Goal: Task Accomplishment & Management: Manage account settings

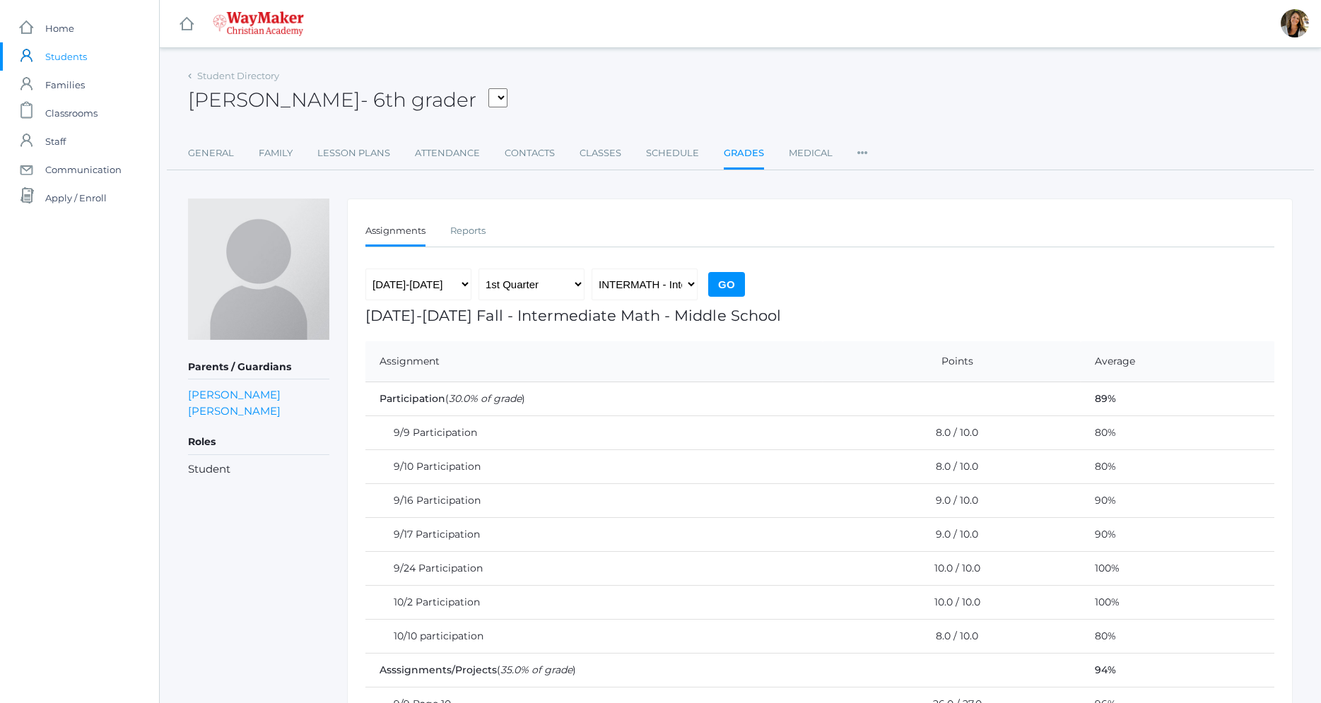
scroll to position [486, 0]
click at [91, 115] on span "Classrooms" at bounding box center [71, 113] width 52 height 28
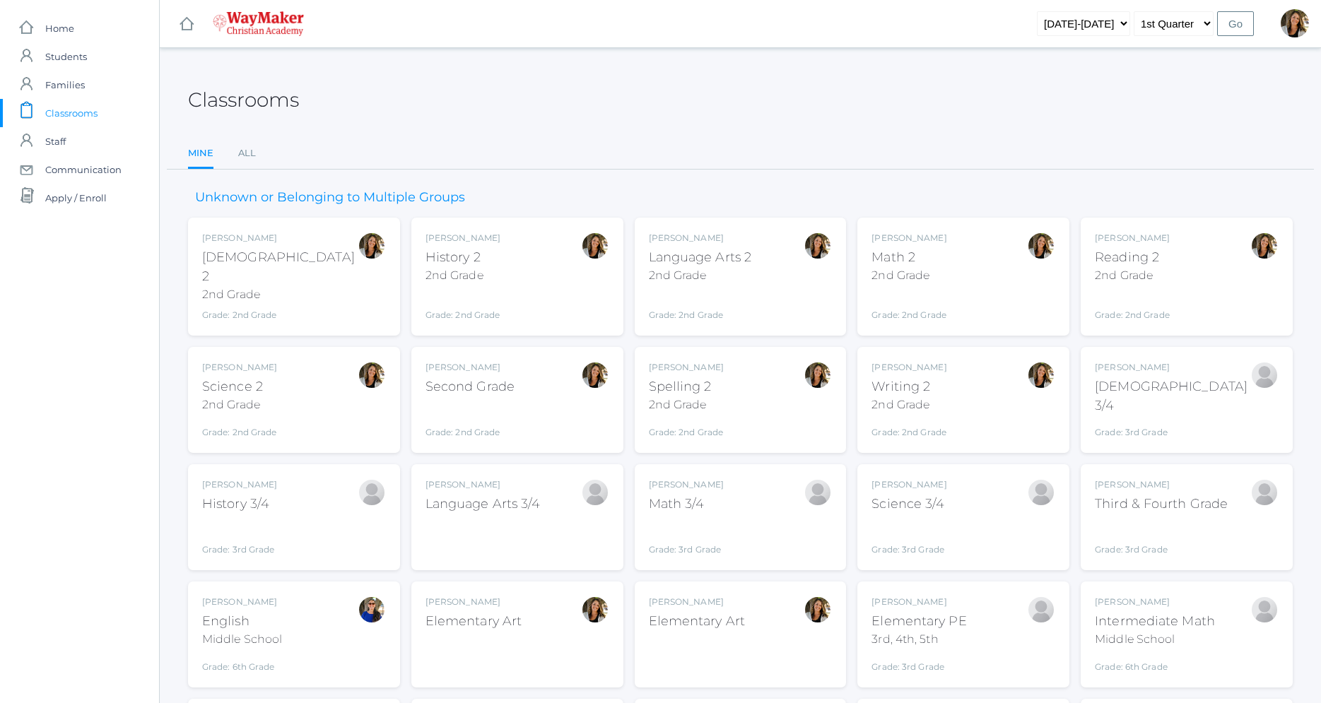
click at [736, 265] on div "Language Arts 2" at bounding box center [700, 257] width 103 height 19
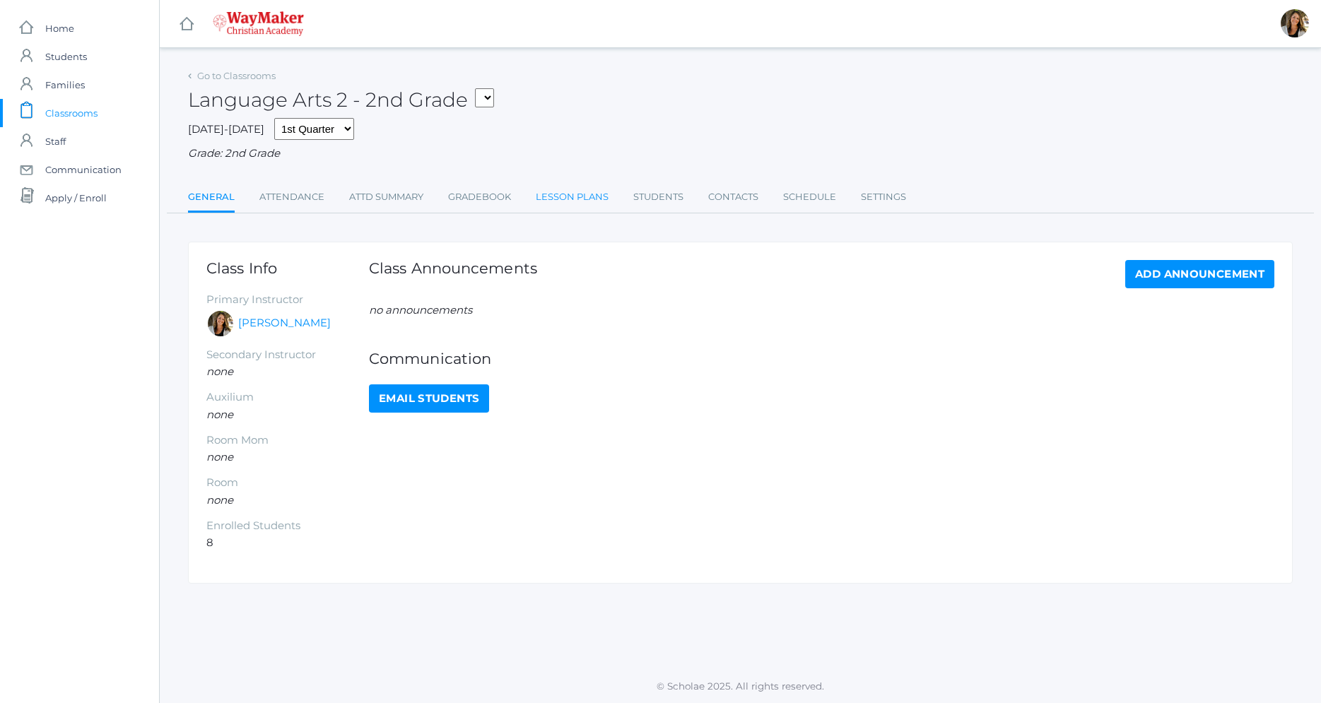
click at [585, 194] on link "Lesson Plans" at bounding box center [572, 197] width 73 height 28
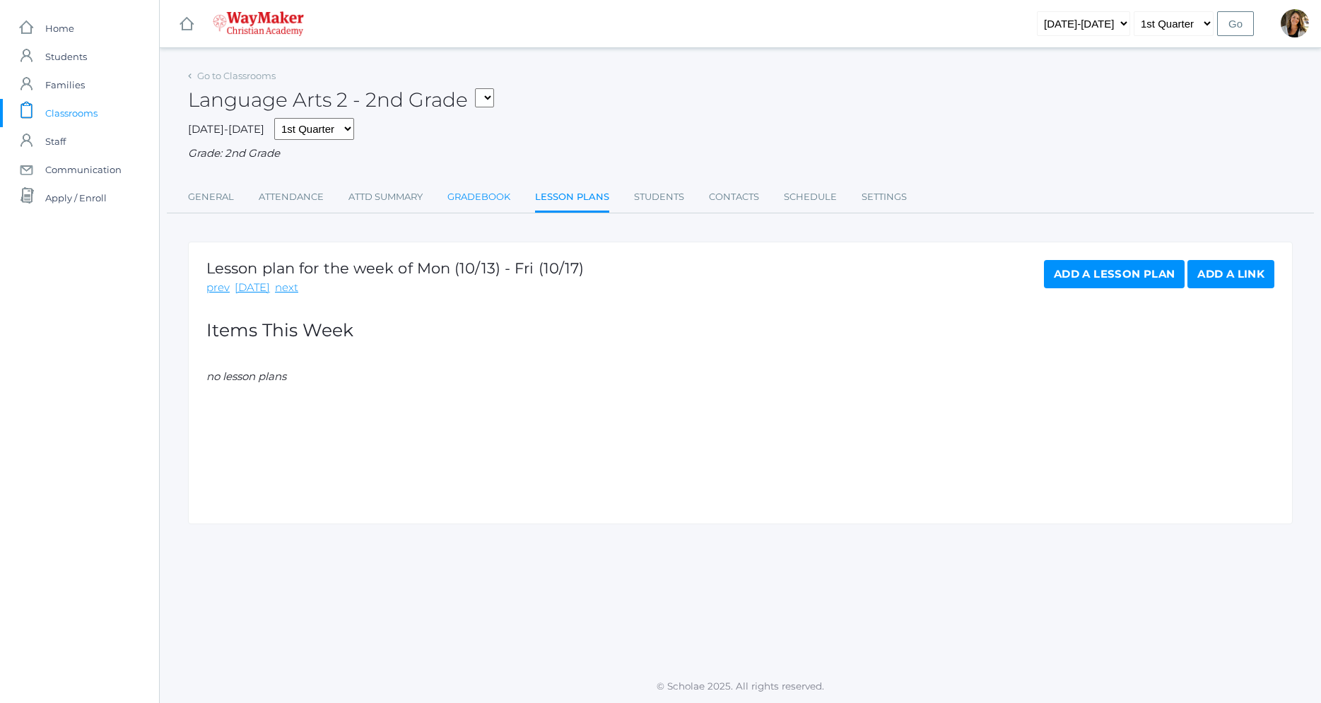
click at [480, 193] on link "Gradebook" at bounding box center [479, 197] width 63 height 28
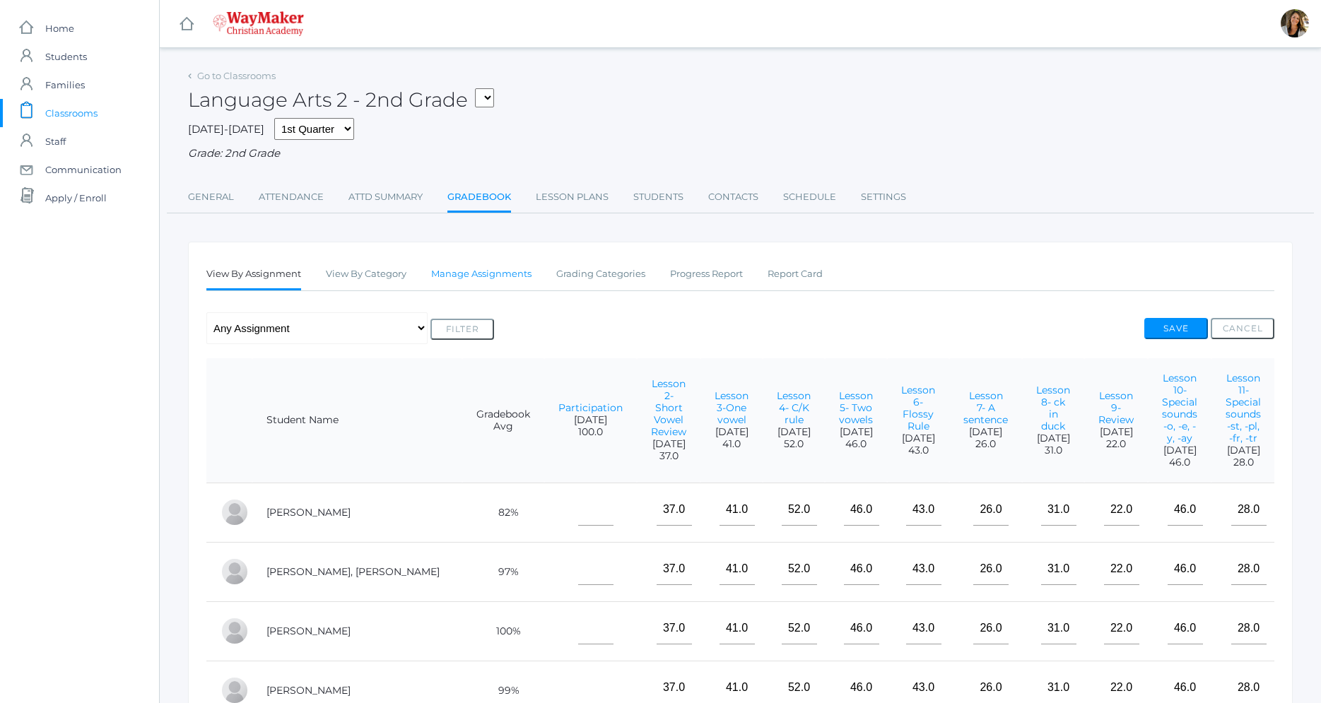
click at [513, 279] on link "Manage Assignments" at bounding box center [481, 274] width 100 height 28
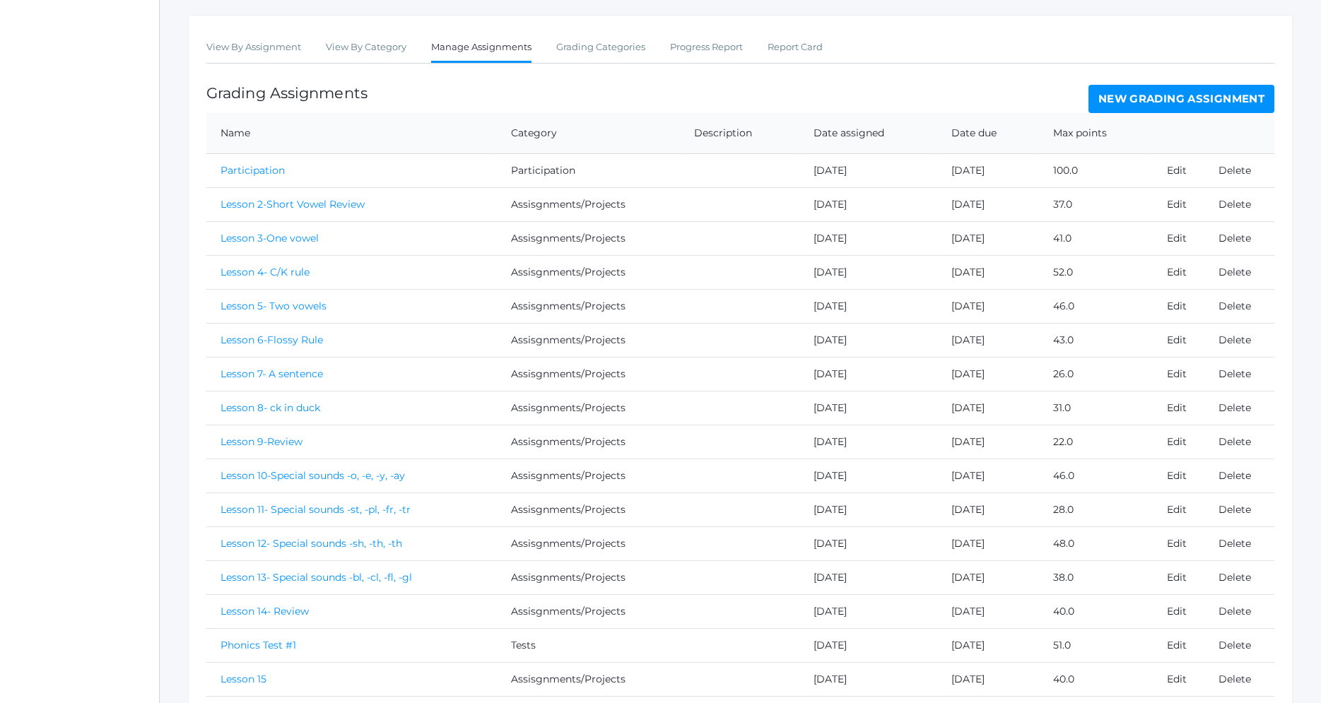
scroll to position [164, 0]
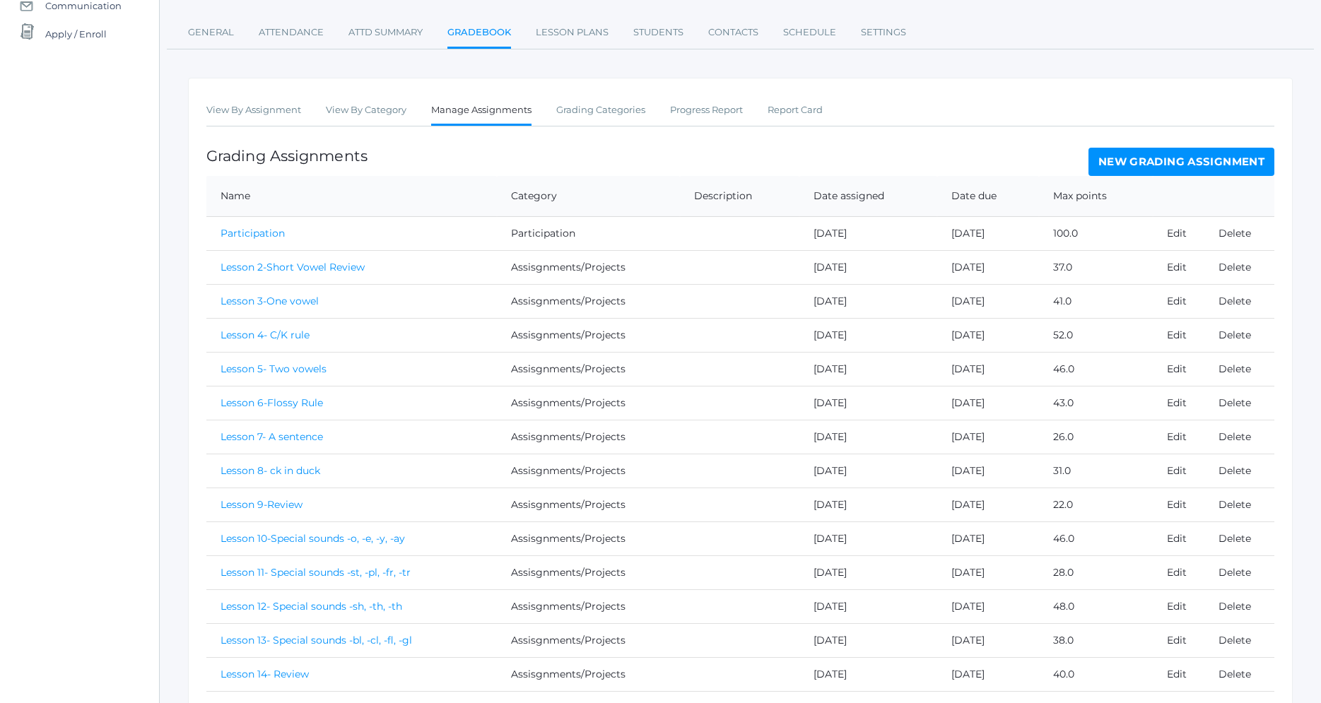
click at [1205, 166] on link "New Grading Assignment" at bounding box center [1182, 162] width 186 height 28
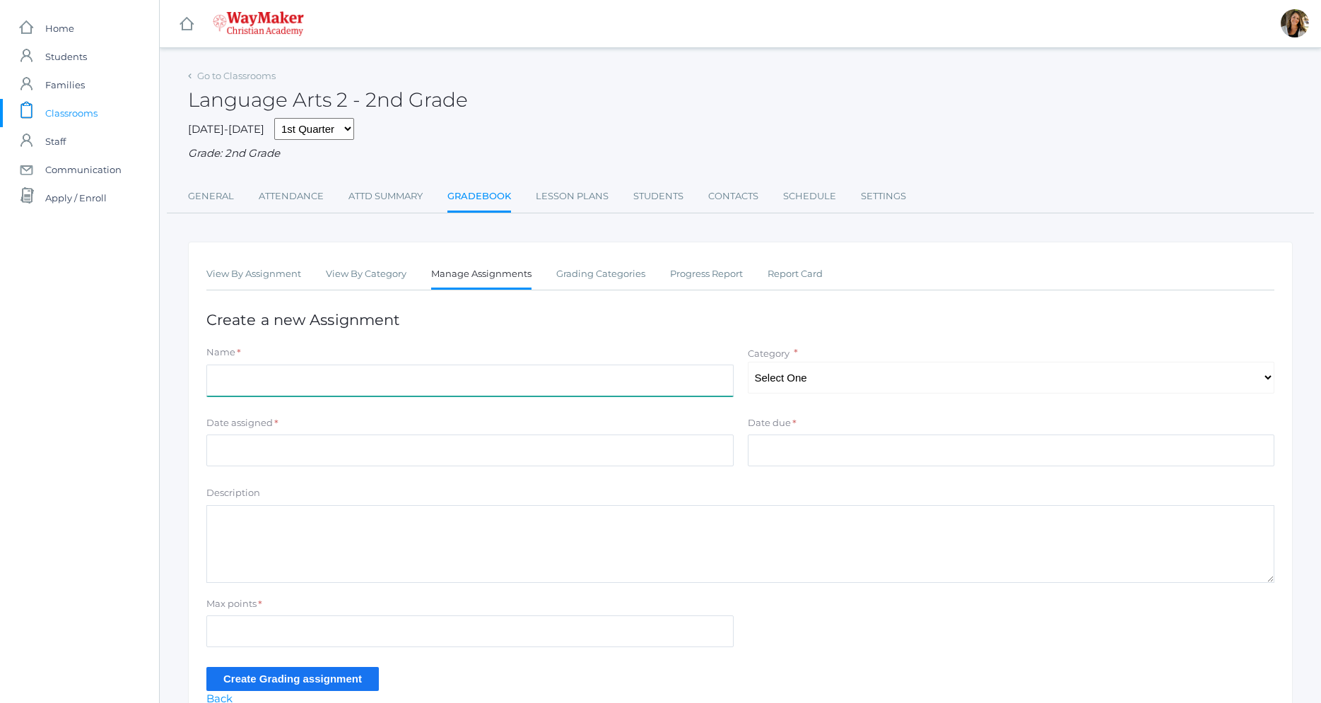
click at [407, 382] on input "Name" at bounding box center [469, 381] width 527 height 32
type input "Lesson 24"
select select "1184"
click option "Assisgnments/Projects" at bounding box center [0, 0] width 0 height 0
click at [748, 362] on select "Select One Participation Assisgnments/Projects Tests" at bounding box center [1011, 378] width 527 height 32
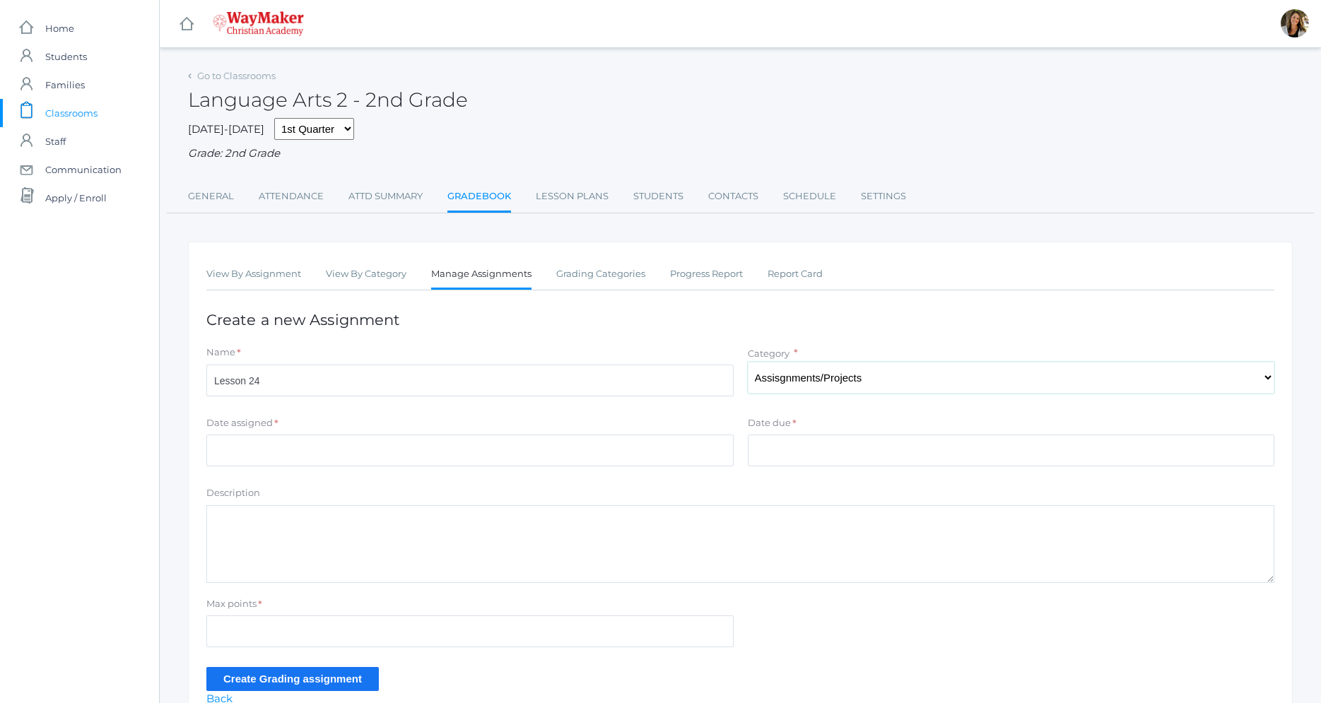
click option "Assisgnments/Projects" at bounding box center [0, 0] width 0 height 0
click at [331, 461] on input "Date assigned" at bounding box center [469, 451] width 527 height 32
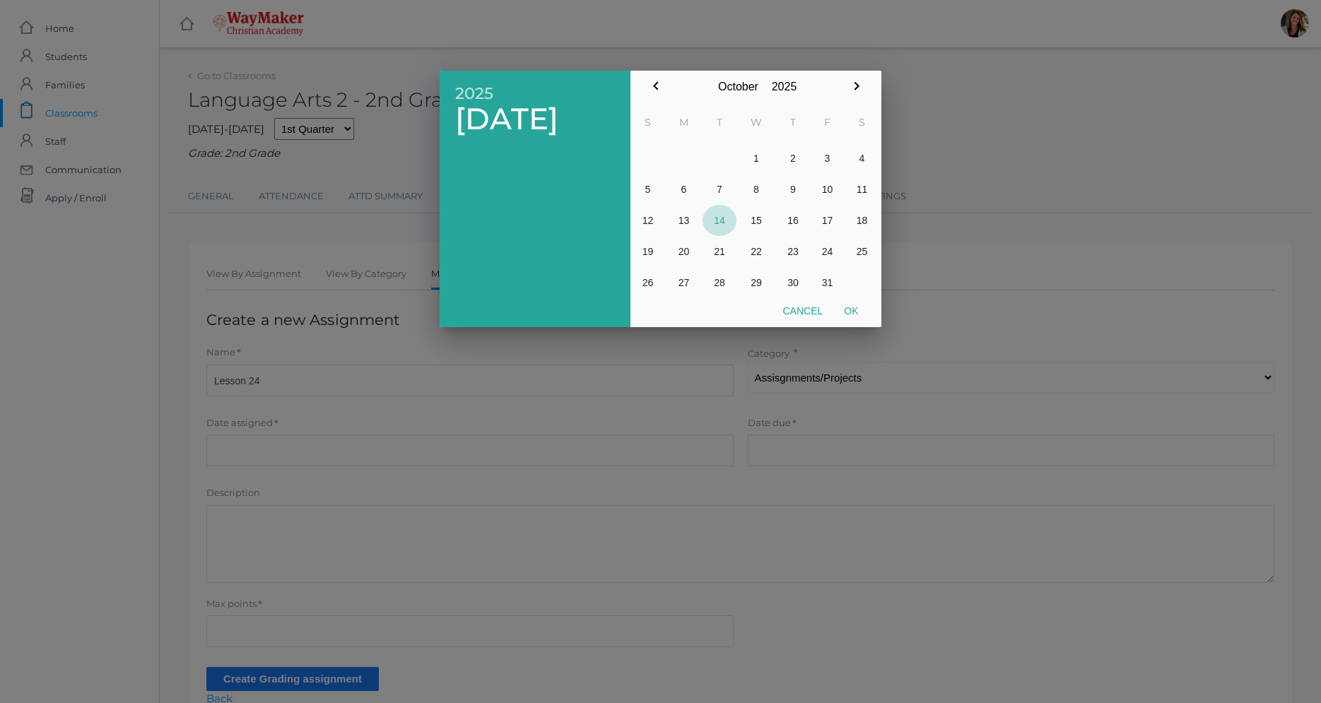
click at [716, 222] on button "14" at bounding box center [720, 220] width 34 height 31
click at [854, 313] on button "Ok" at bounding box center [851, 310] width 35 height 25
type input "[DATE]"
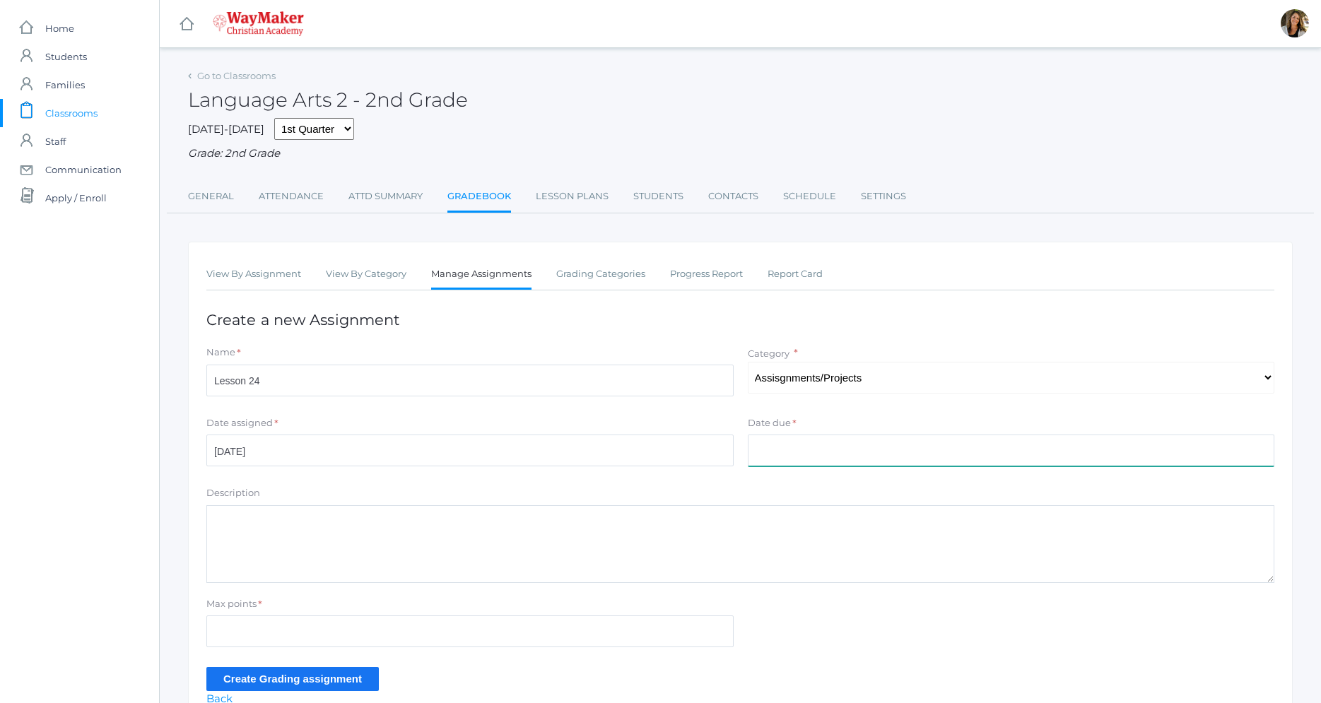
click at [793, 448] on input "Date due" at bounding box center [1011, 451] width 527 height 32
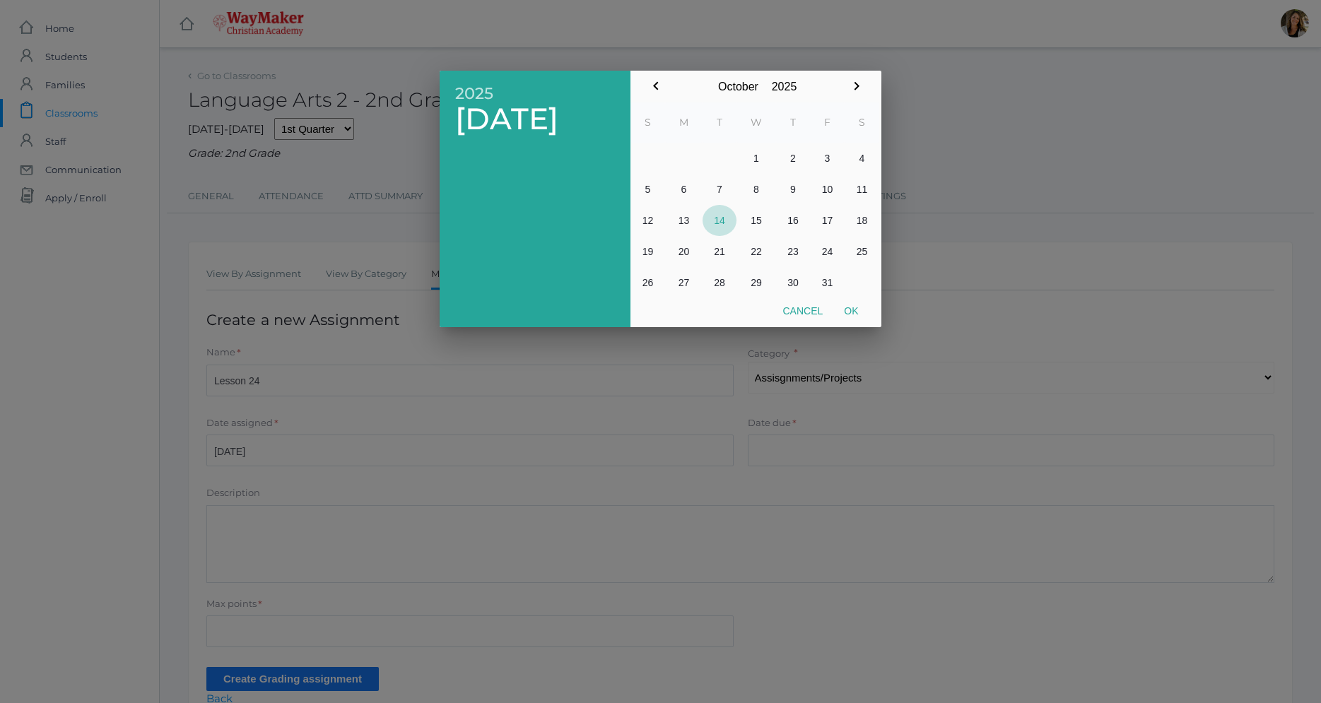
click at [721, 224] on button "14" at bounding box center [720, 220] width 34 height 31
click at [851, 312] on button "Ok" at bounding box center [851, 310] width 35 height 25
type input "[DATE]"
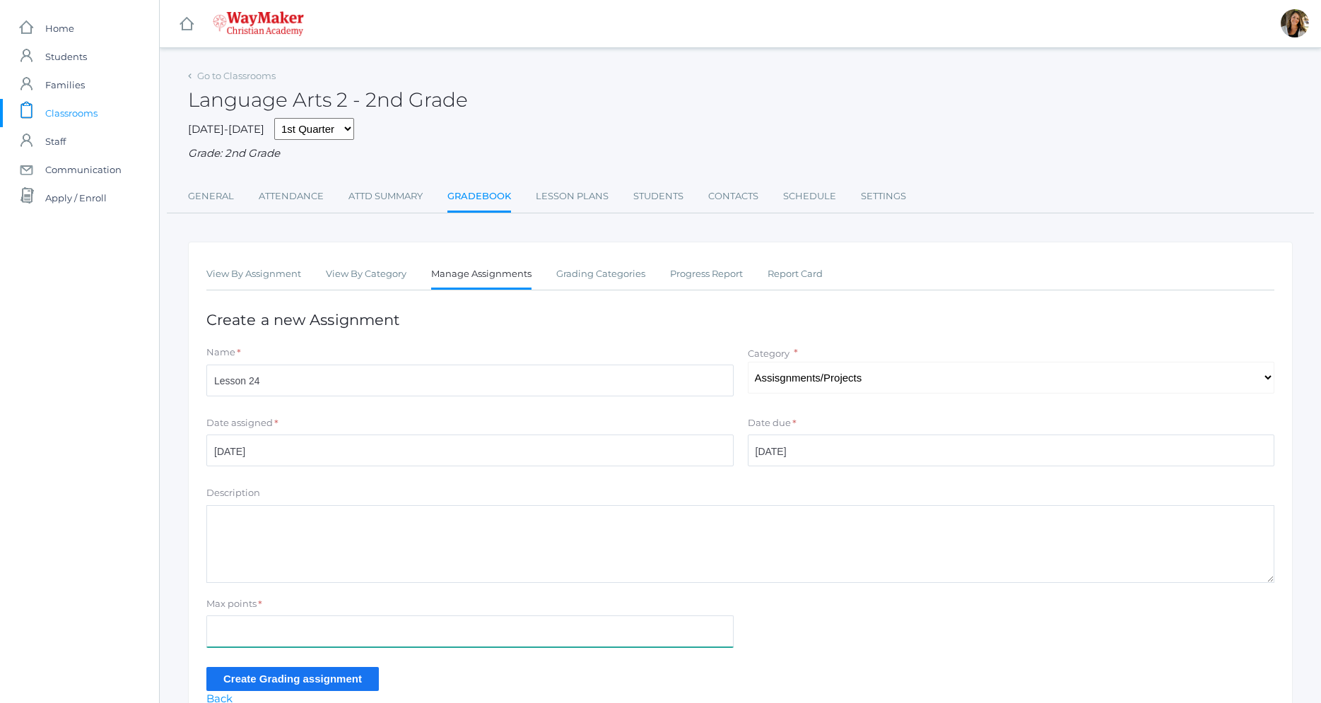
click at [271, 641] on input "Max points" at bounding box center [469, 632] width 527 height 32
type input "30"
click at [295, 670] on input "Create Grading assignment" at bounding box center [292, 678] width 173 height 23
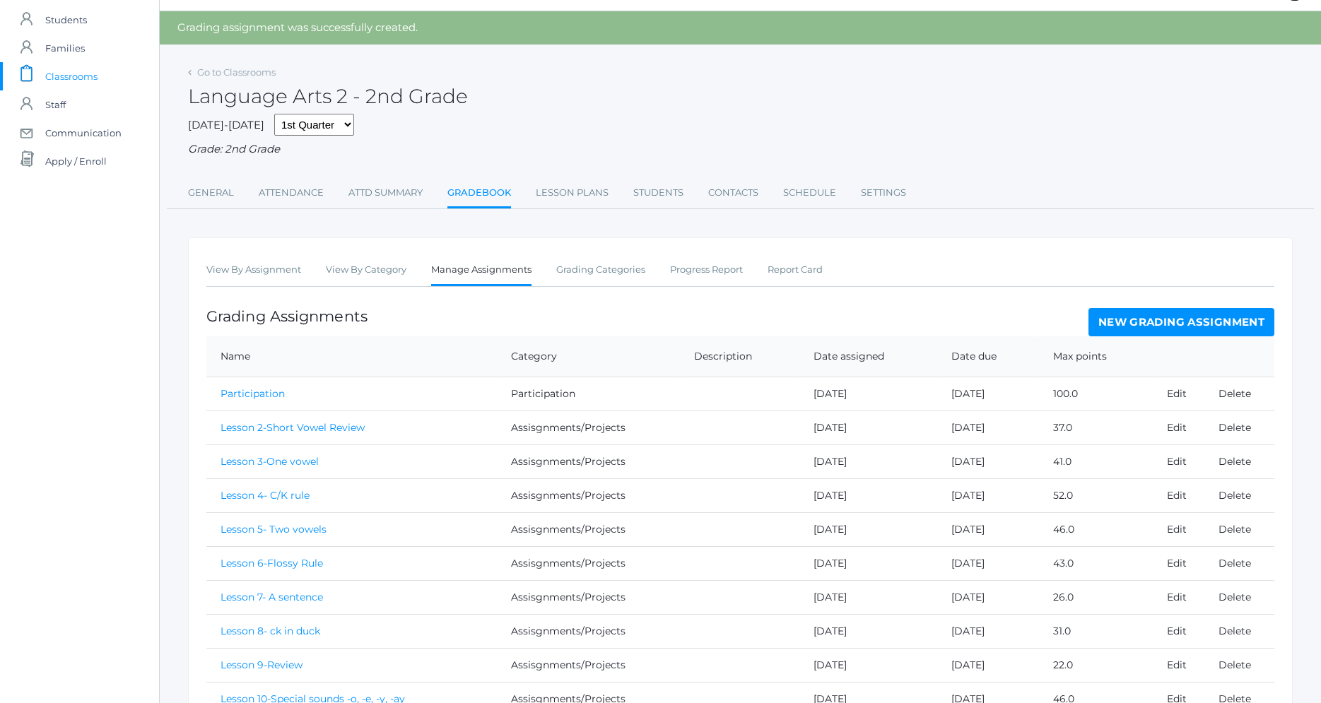
scroll to position [72, 0]
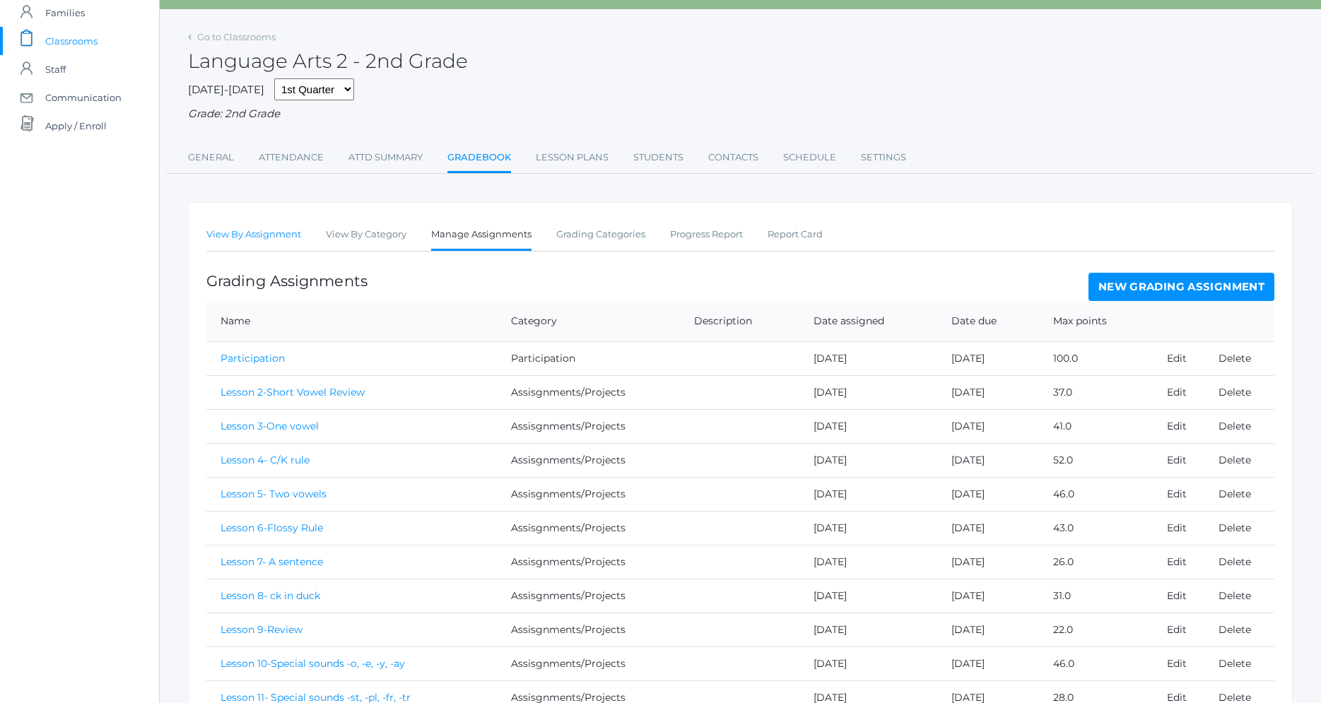
click at [277, 231] on link "View By Assignment" at bounding box center [253, 235] width 95 height 28
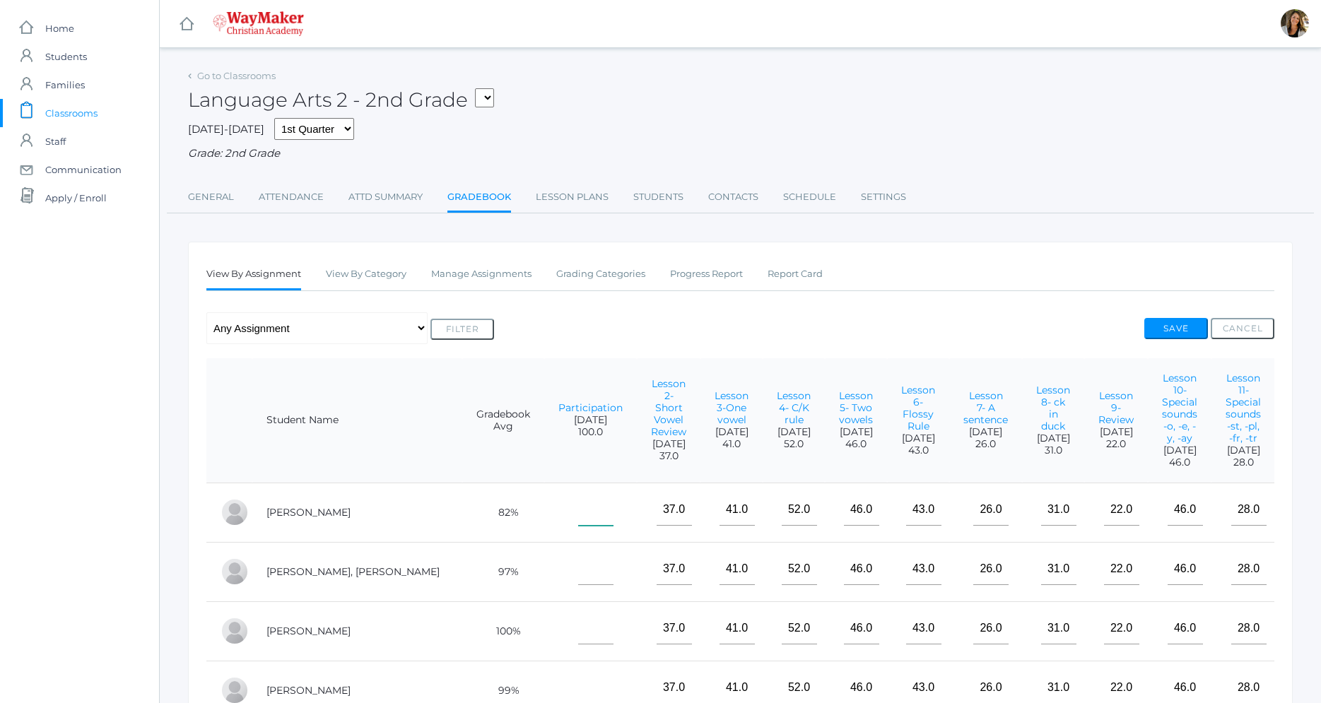
click at [578, 494] on input"] "text" at bounding box center [595, 510] width 35 height 32
type input"] "100"
click at [578, 554] on input"] "text" at bounding box center [595, 570] width 35 height 32
type input"] "100"
click at [578, 613] on input"] "text" at bounding box center [595, 629] width 35 height 32
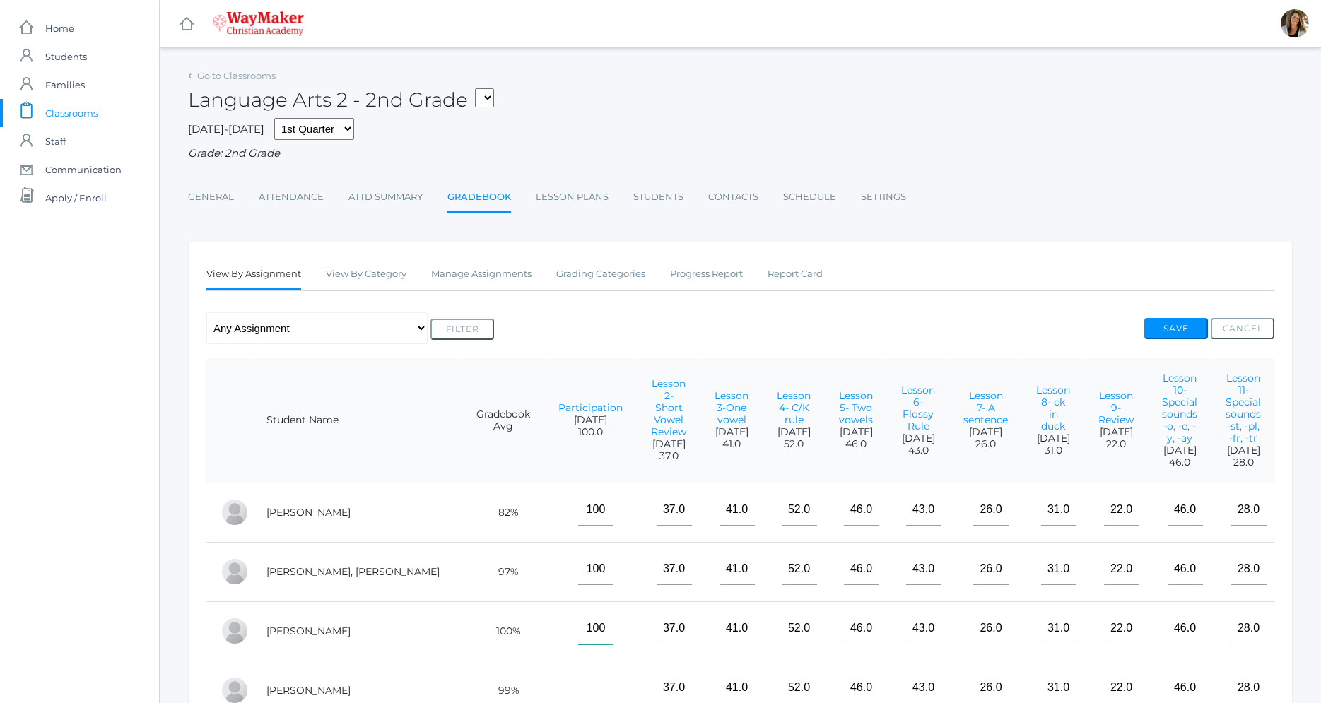
type input"] "100"
click at [578, 673] on input"] "text" at bounding box center [595, 688] width 35 height 32
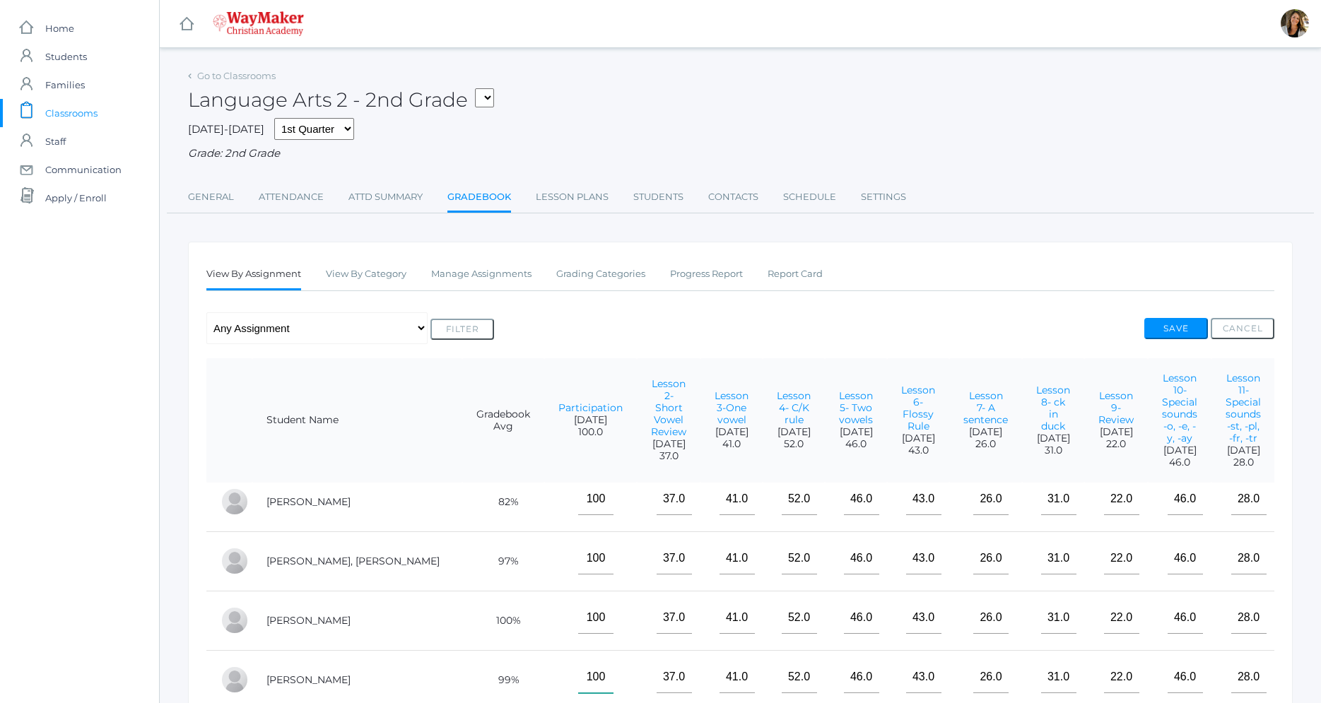
scroll to position [288, 0]
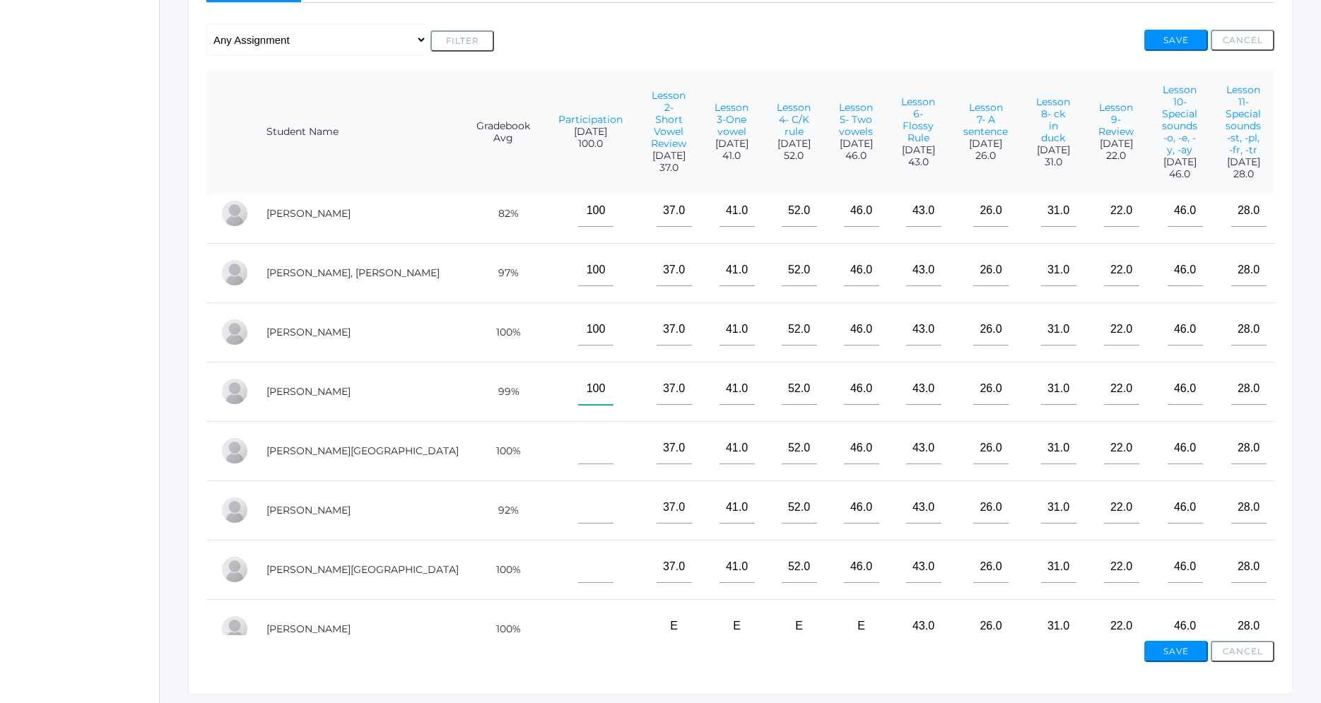
type input"] "100"
click at [578, 434] on input"] "text" at bounding box center [595, 449] width 35 height 32
type input"] "100"
click at [578, 492] on input"] "text" at bounding box center [595, 508] width 35 height 32
type input"] "100"
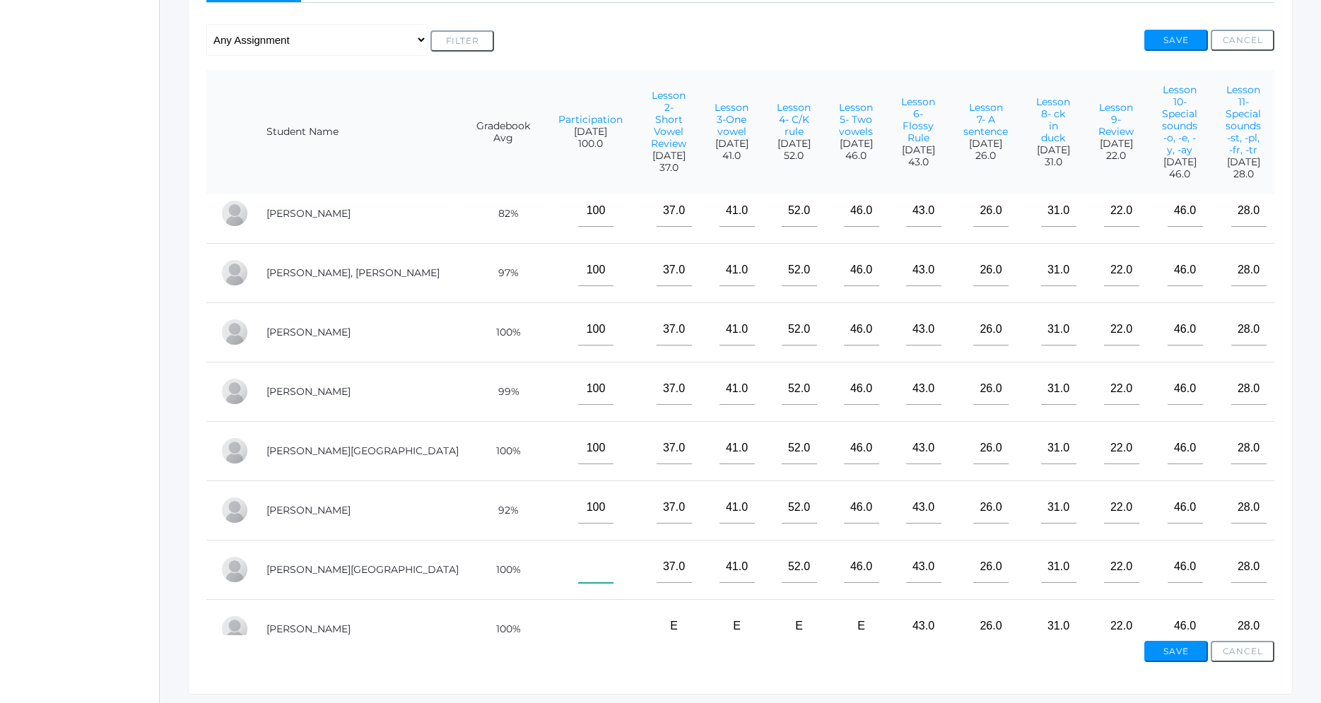
click at [578, 554] on input"] "text" at bounding box center [595, 567] width 35 height 32
type input"] "100"
click at [578, 611] on input"] "text" at bounding box center [595, 627] width 35 height 32
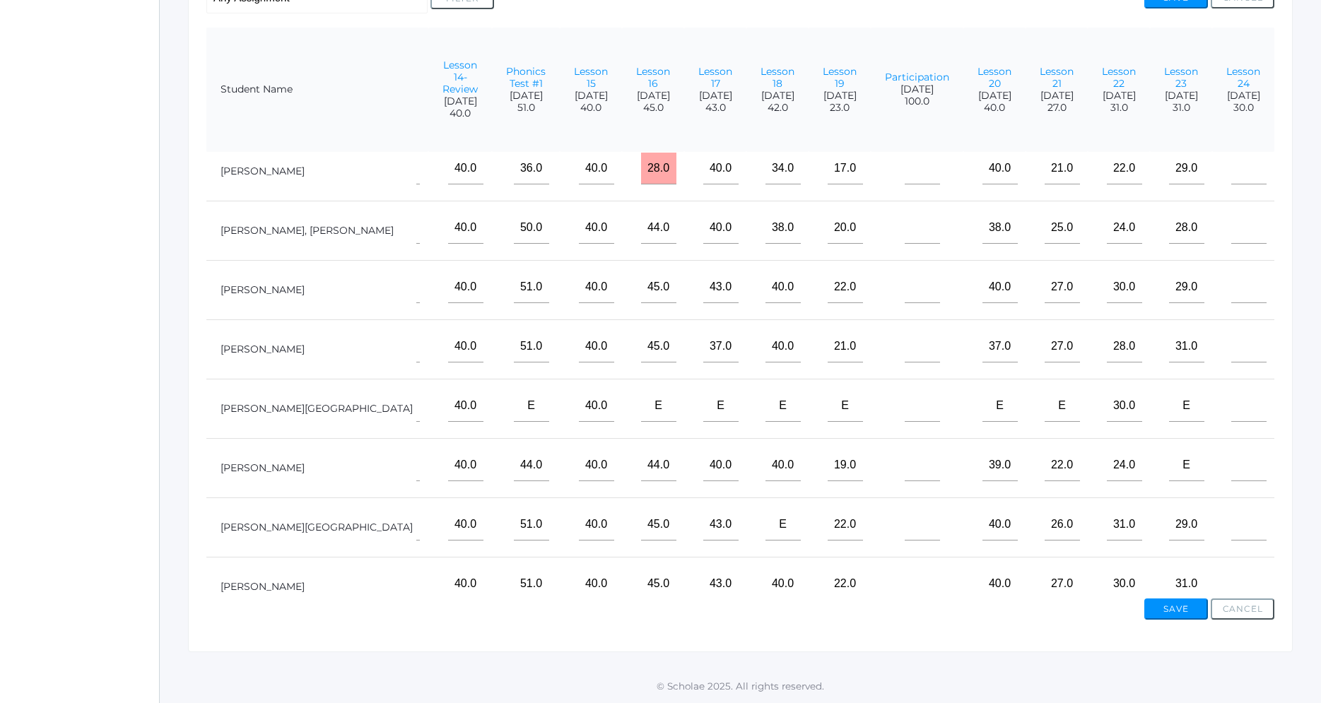
scroll to position [11, 1327]
type input"] "100"
click at [905, 153] on input"] "text" at bounding box center [922, 169] width 35 height 32
type input"] "100"
click at [905, 214] on input"] "text" at bounding box center [922, 228] width 35 height 32
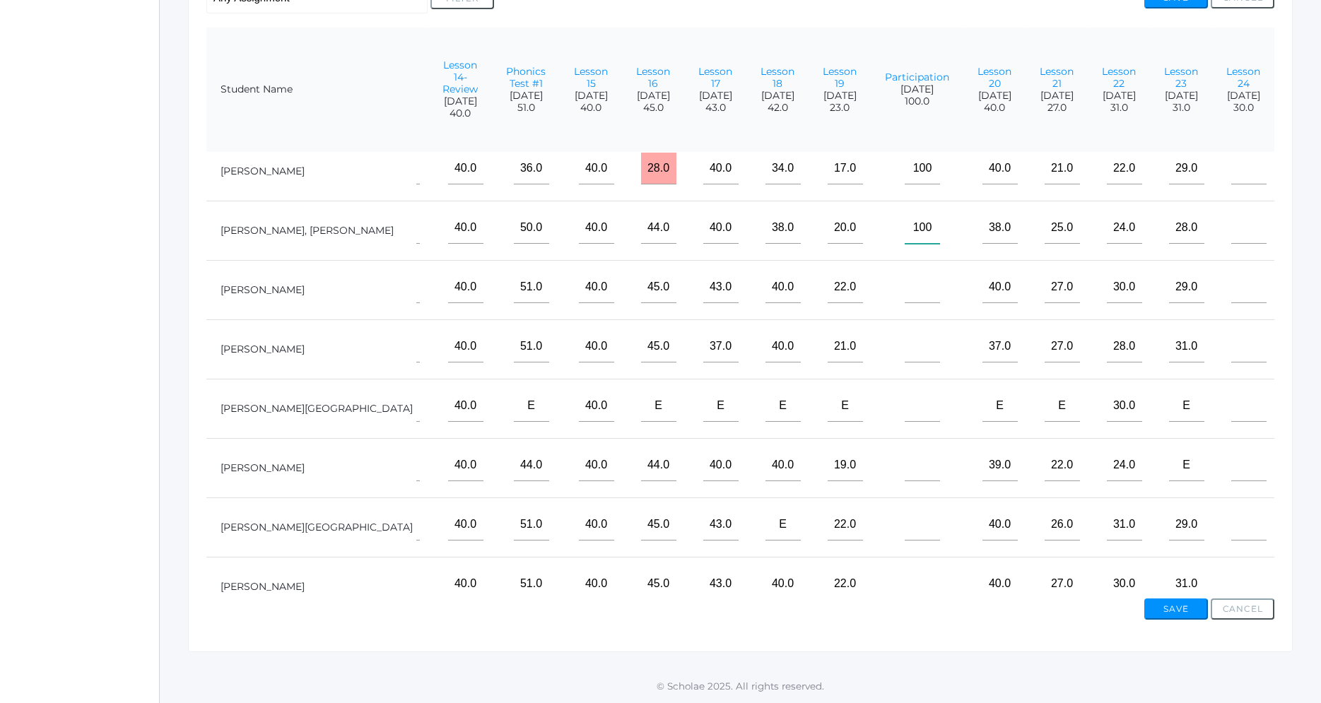
type input"] "100"
click at [905, 271] on input"] "text" at bounding box center [922, 287] width 35 height 32
type input"] "100"
click at [905, 331] on input"] "text" at bounding box center [922, 347] width 35 height 32
type input"] "100"
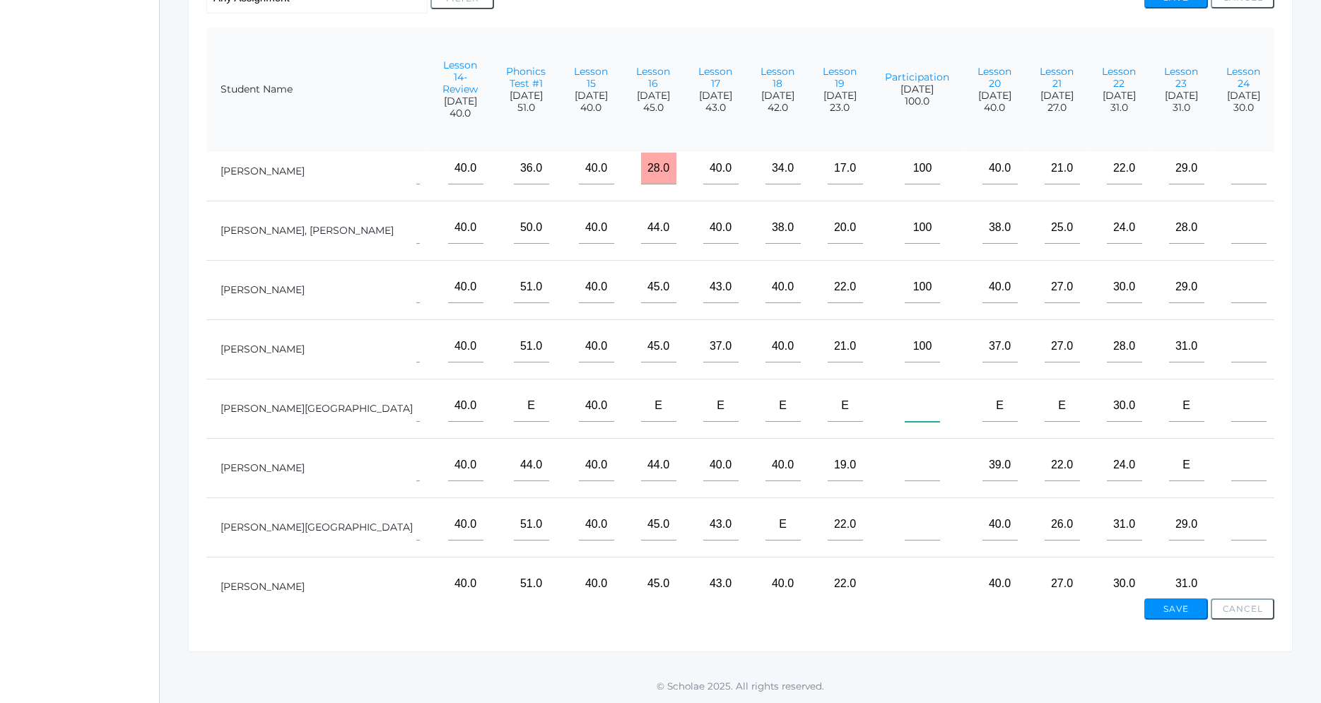
click at [905, 395] on input"] "text" at bounding box center [922, 406] width 35 height 32
type input"] "100"
click at [905, 450] on input"] "text" at bounding box center [922, 466] width 35 height 32
type input"] "100"
click at [871, 473] on td "100" at bounding box center [917, 467] width 93 height 59
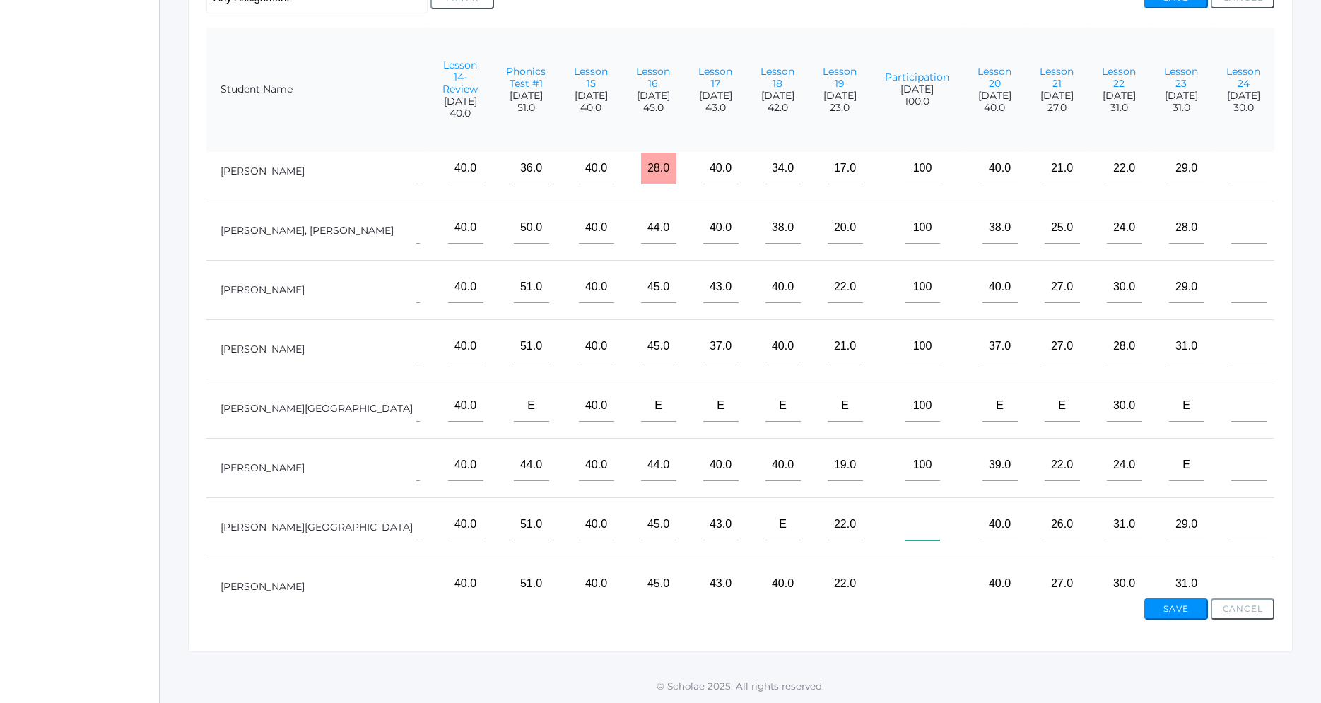
click at [905, 509] on input"] "text" at bounding box center [922, 525] width 35 height 32
type input"] "100"
click at [905, 568] on input"] "text" at bounding box center [922, 584] width 35 height 32
type input"] "100"
click at [1232, 568] on input"] "text" at bounding box center [1249, 584] width 35 height 32
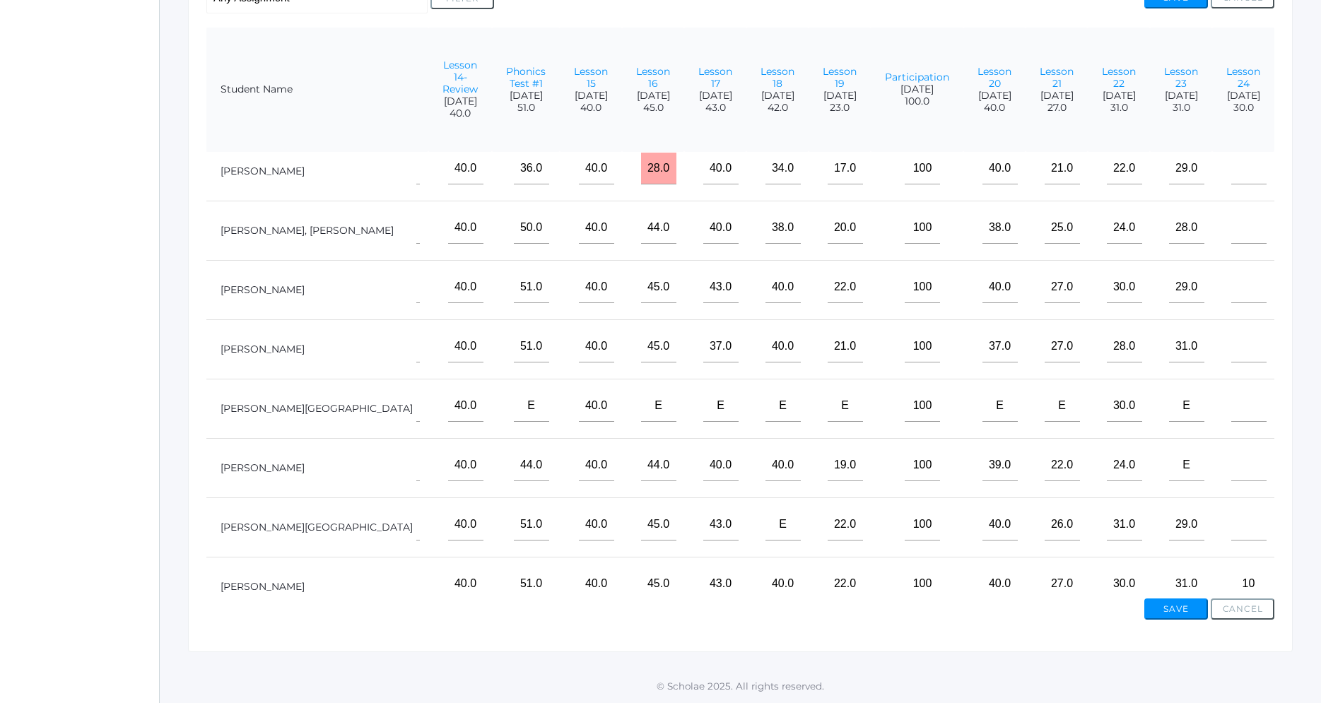
type input"] "1"
click at [1236, 153] on input"] "text" at bounding box center [1249, 169] width 35 height 32
click at [1250, 334] on input"] "text" at bounding box center [1249, 347] width 35 height 32
type input"] "28"
click at [1246, 450] on input"] "text" at bounding box center [1249, 466] width 35 height 32
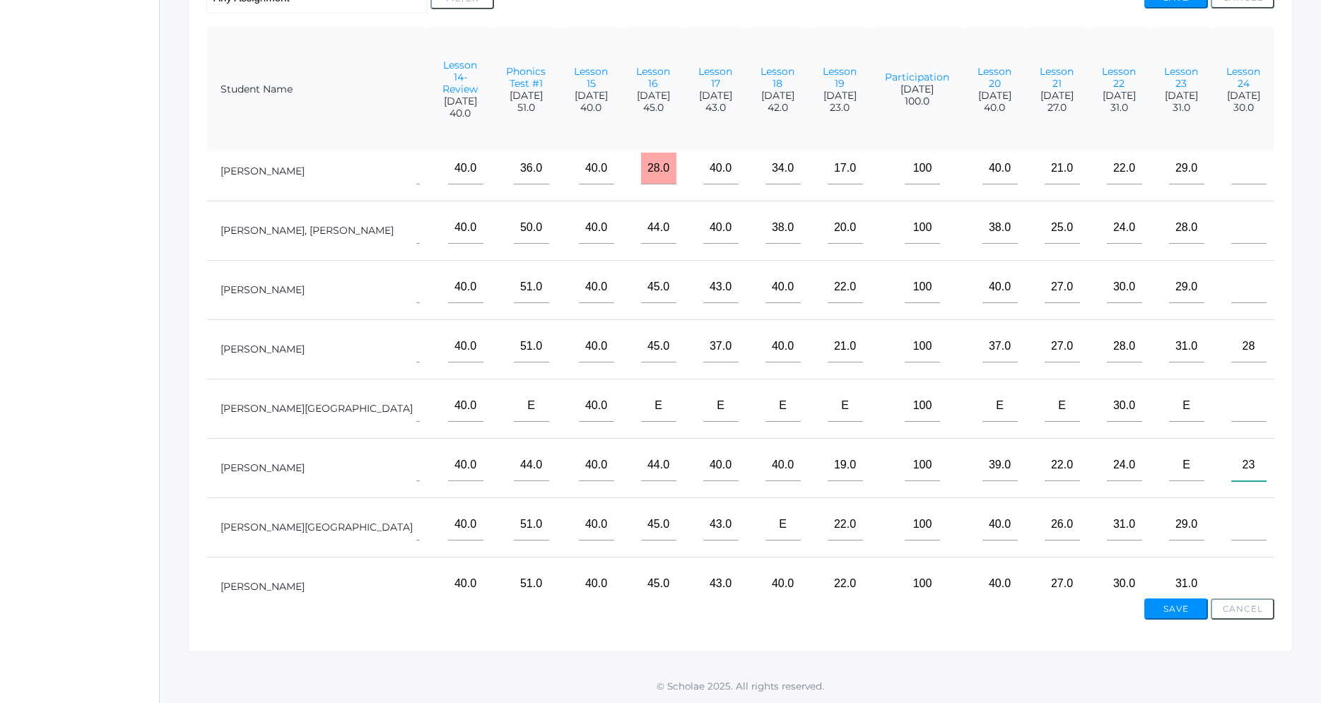
type input"] "23"
click at [1244, 509] on input"] "text" at bounding box center [1249, 525] width 35 height 32
type input"] "27"
click at [1238, 212] on input"] "text" at bounding box center [1249, 228] width 35 height 32
type input"] "26"
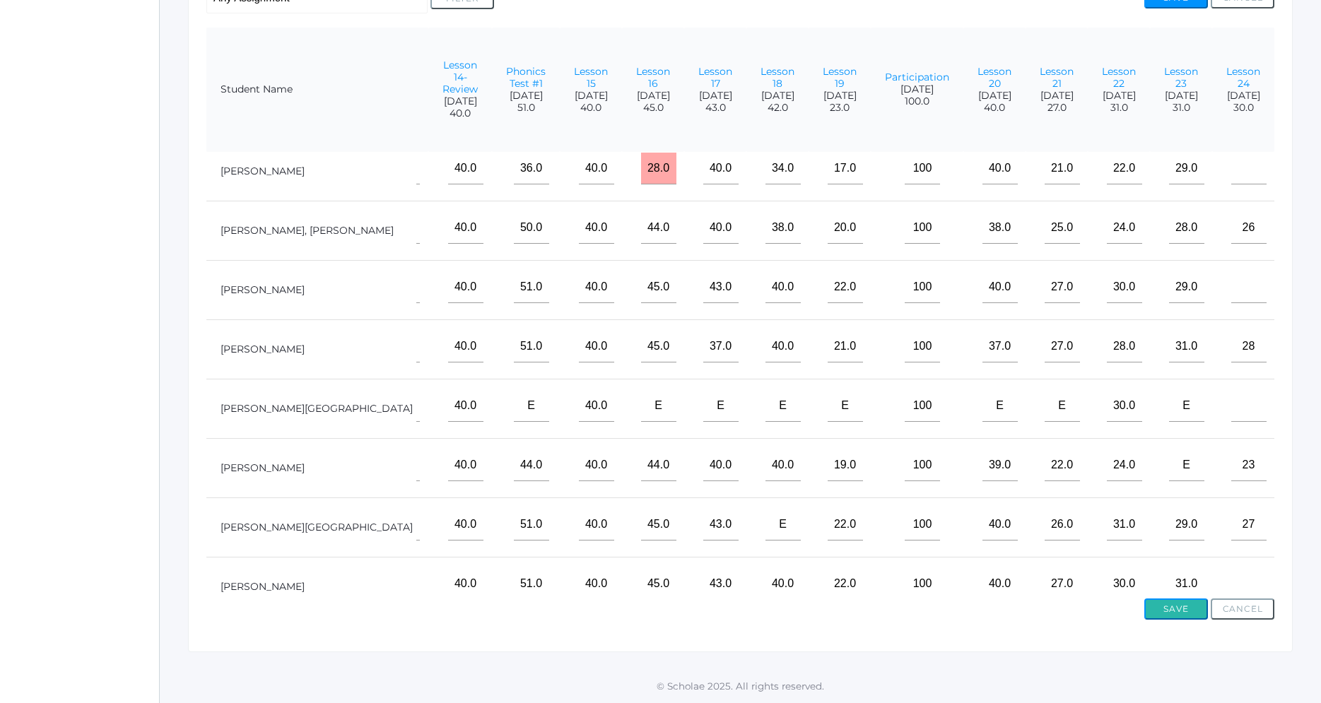
click at [1181, 613] on button "Save" at bounding box center [1177, 609] width 64 height 21
click at [1237, 390] on input"] "text" at bounding box center [1249, 406] width 35 height 32
type input"] "27"
click at [1255, 272] on input"] "text" at bounding box center [1249, 287] width 35 height 32
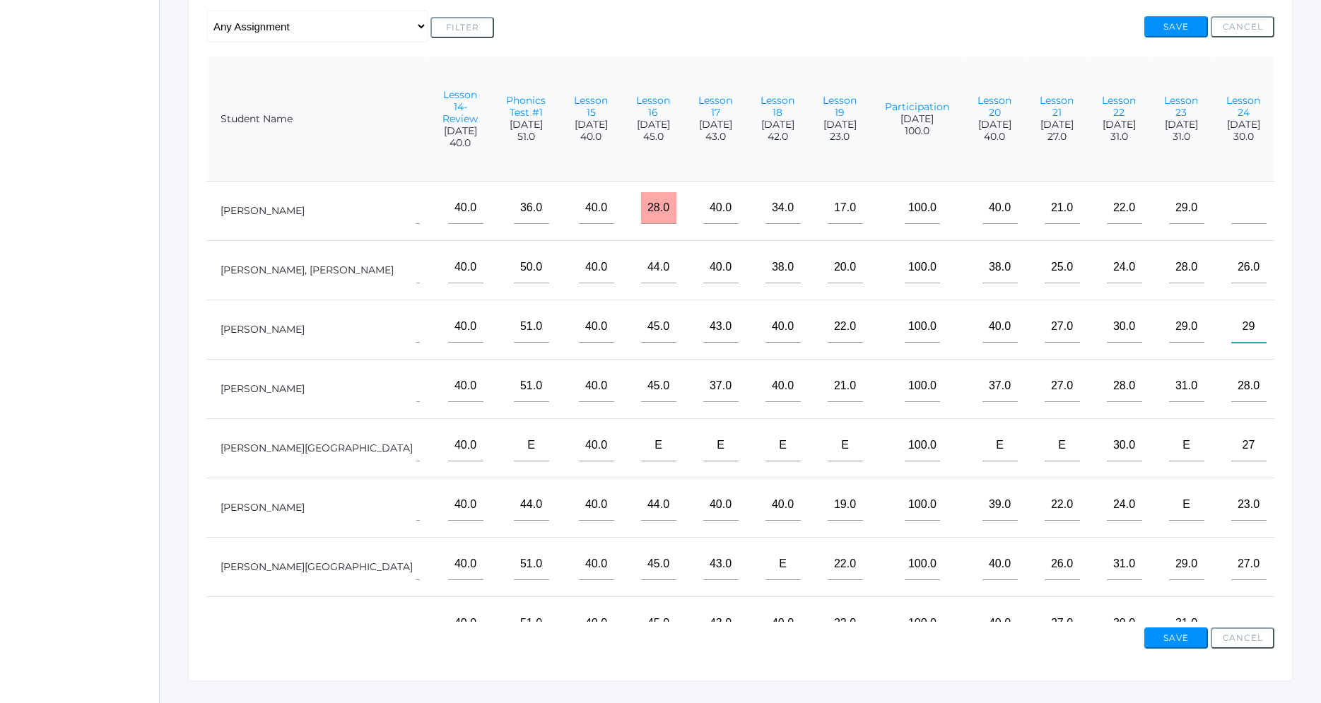
scroll to position [364, 0]
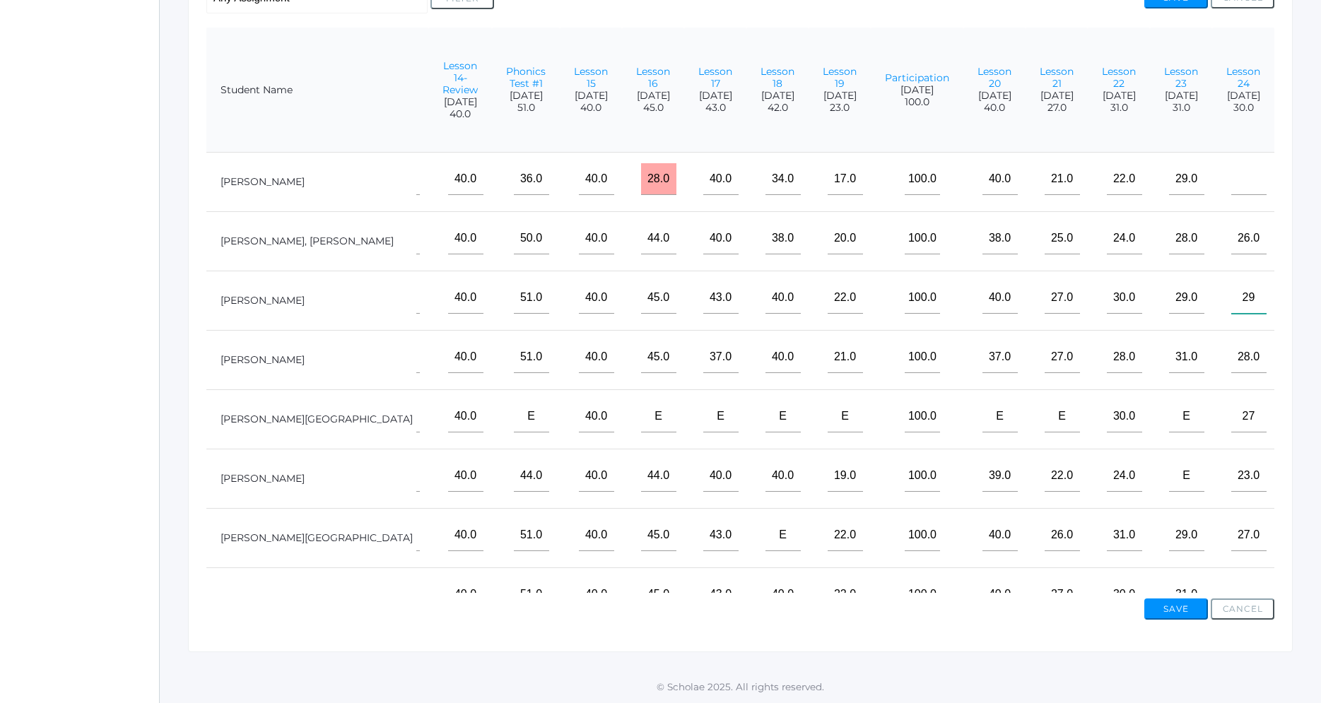
type input"] "29"
click at [1248, 579] on input"] "text" at bounding box center [1249, 595] width 35 height 32
type input"] "29"
click at [1189, 603] on button "Save" at bounding box center [1177, 609] width 64 height 21
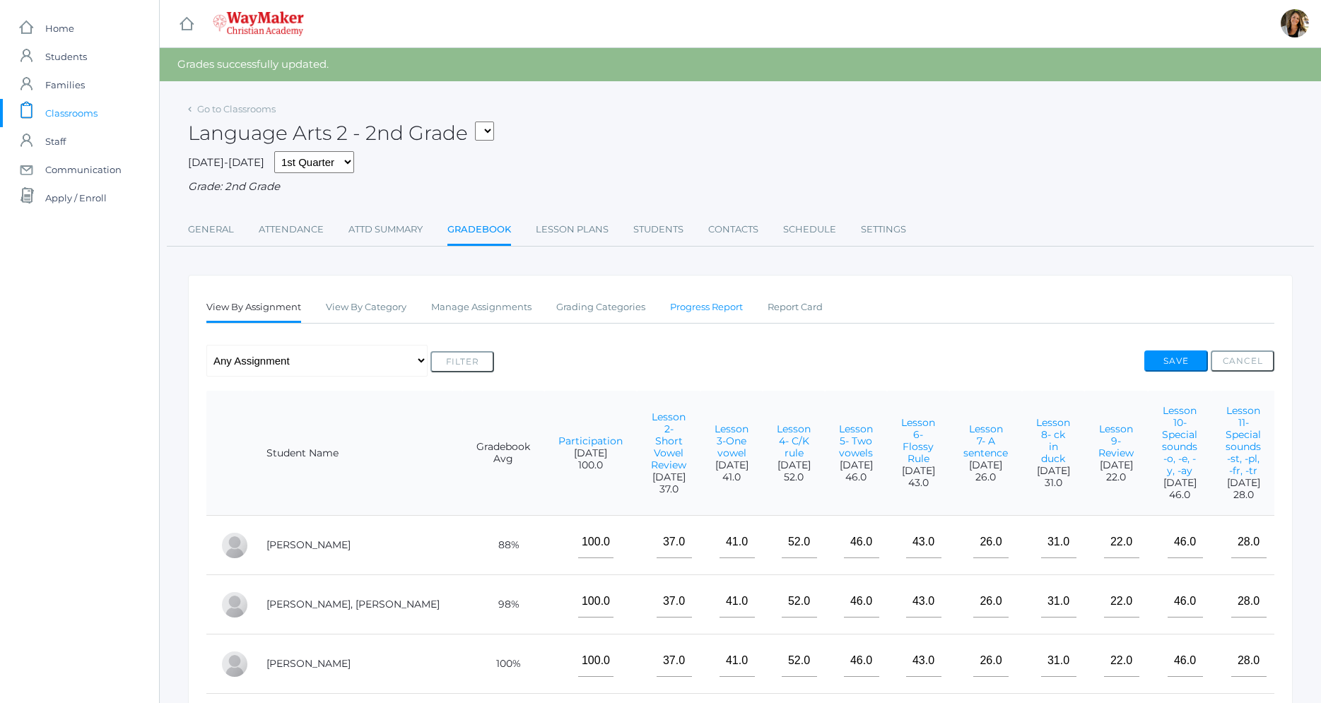
click at [737, 305] on link "Progress Report" at bounding box center [706, 307] width 73 height 28
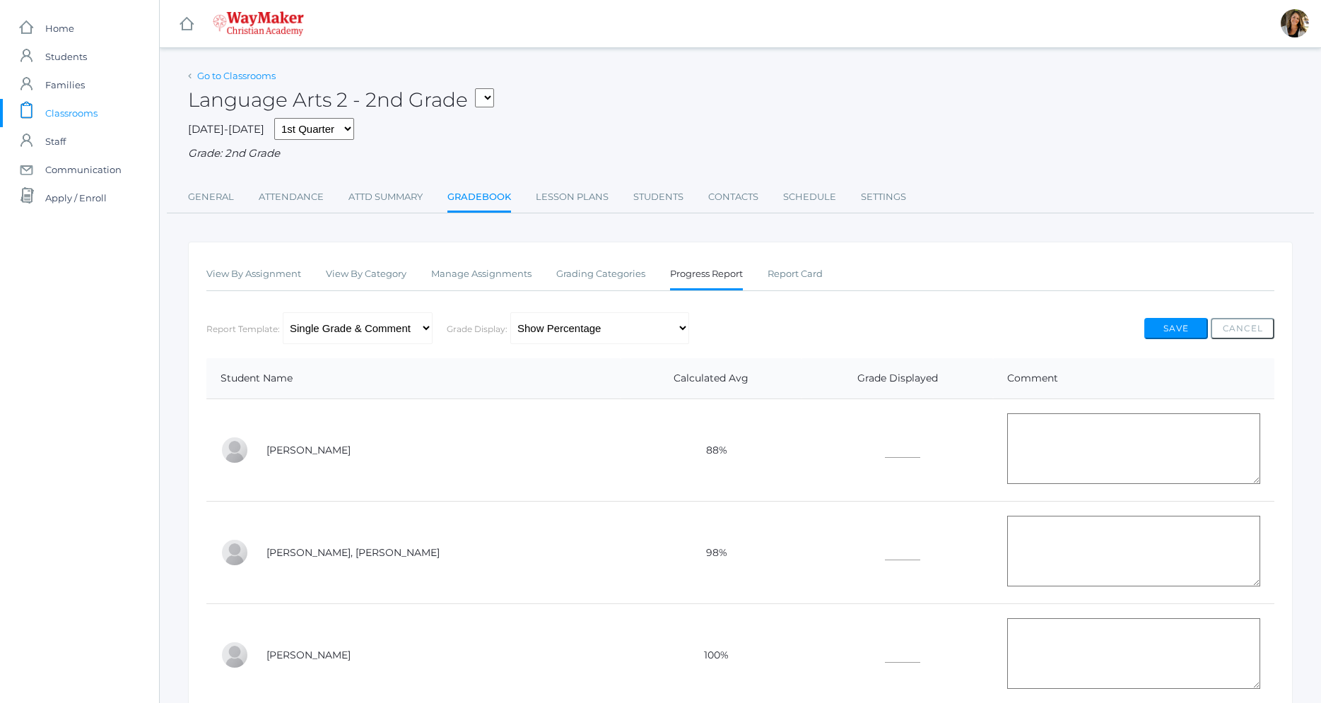
click at [244, 78] on link "Go to Classrooms" at bounding box center [236, 75] width 78 height 11
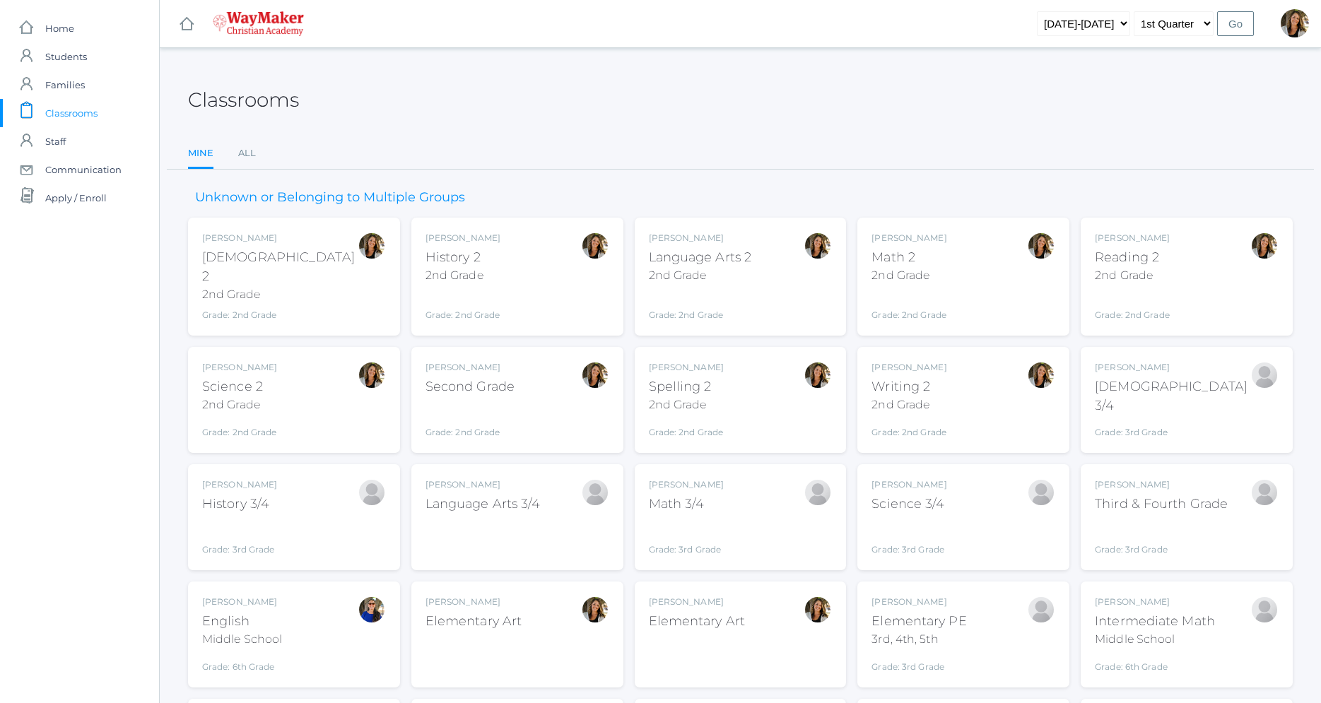
click at [1213, 269] on div "Amber Farnes Reading 2 2nd Grade Grade: 2nd Grade 02ELEM" at bounding box center [1187, 277] width 184 height 90
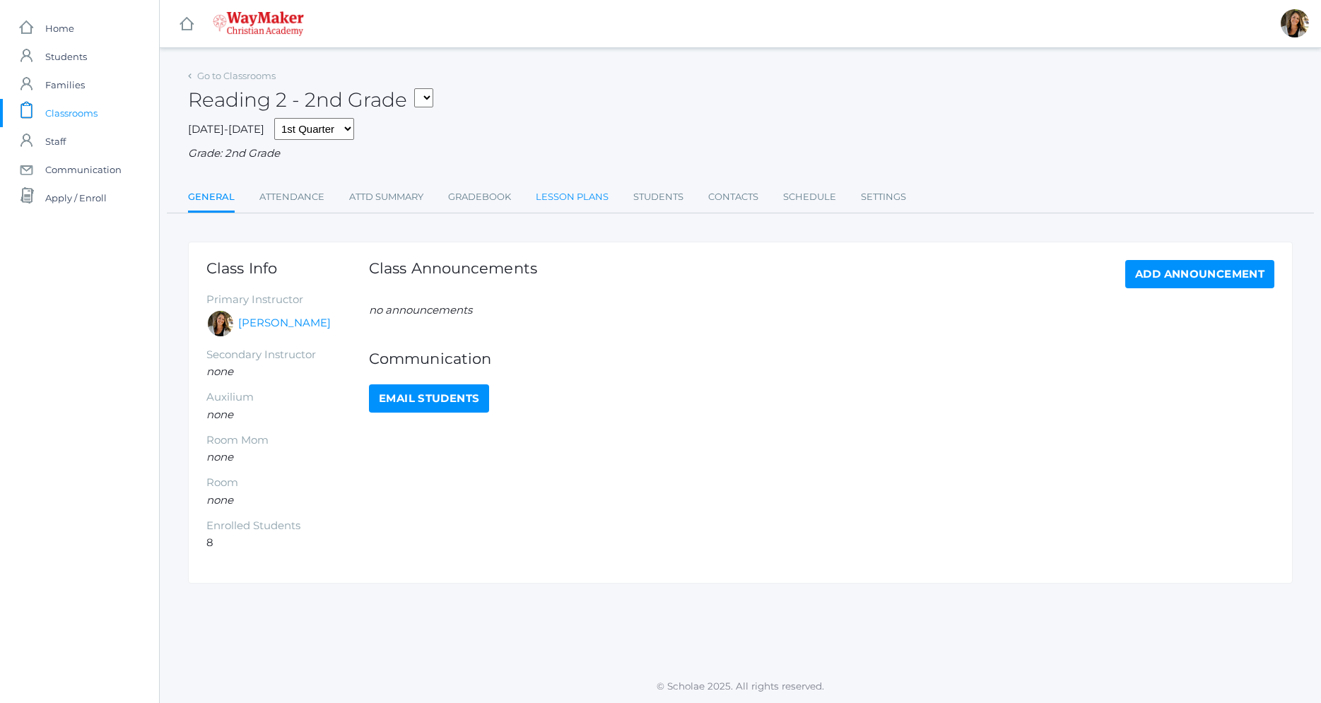
click at [554, 203] on link "Lesson Plans" at bounding box center [572, 197] width 73 height 28
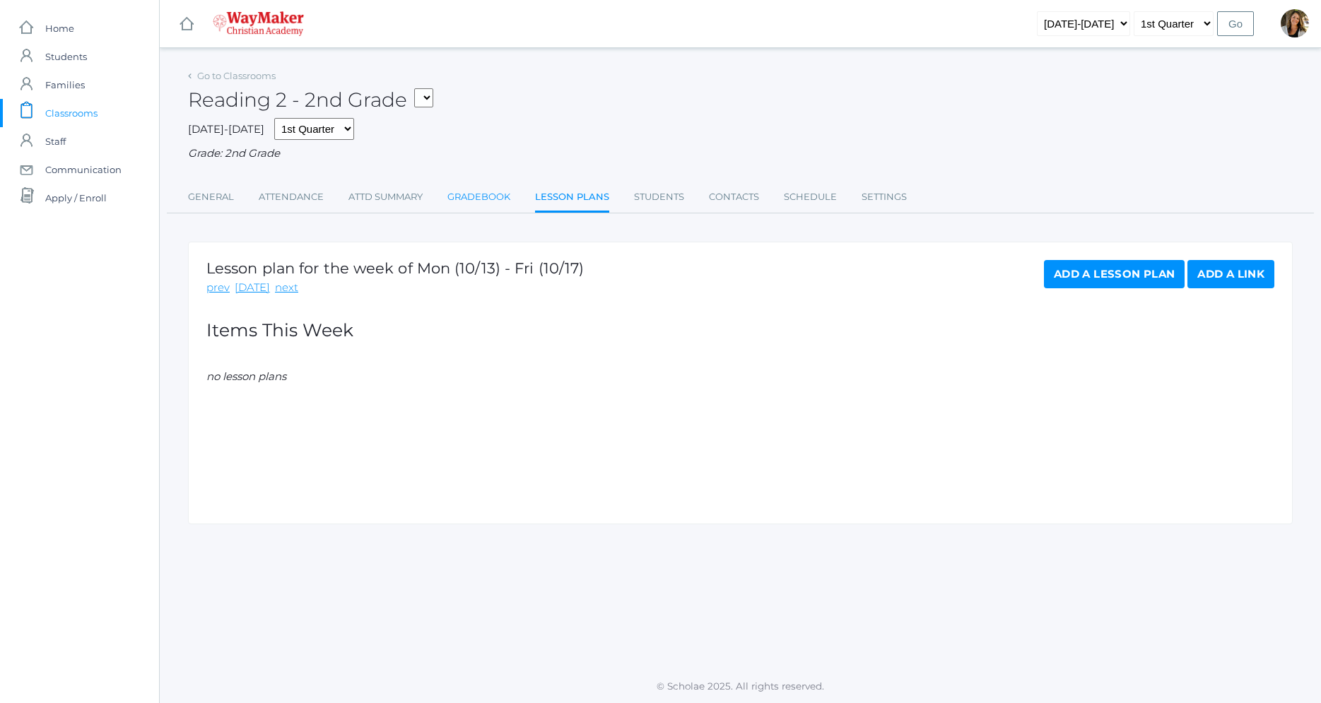
click at [472, 204] on link "Gradebook" at bounding box center [479, 197] width 63 height 28
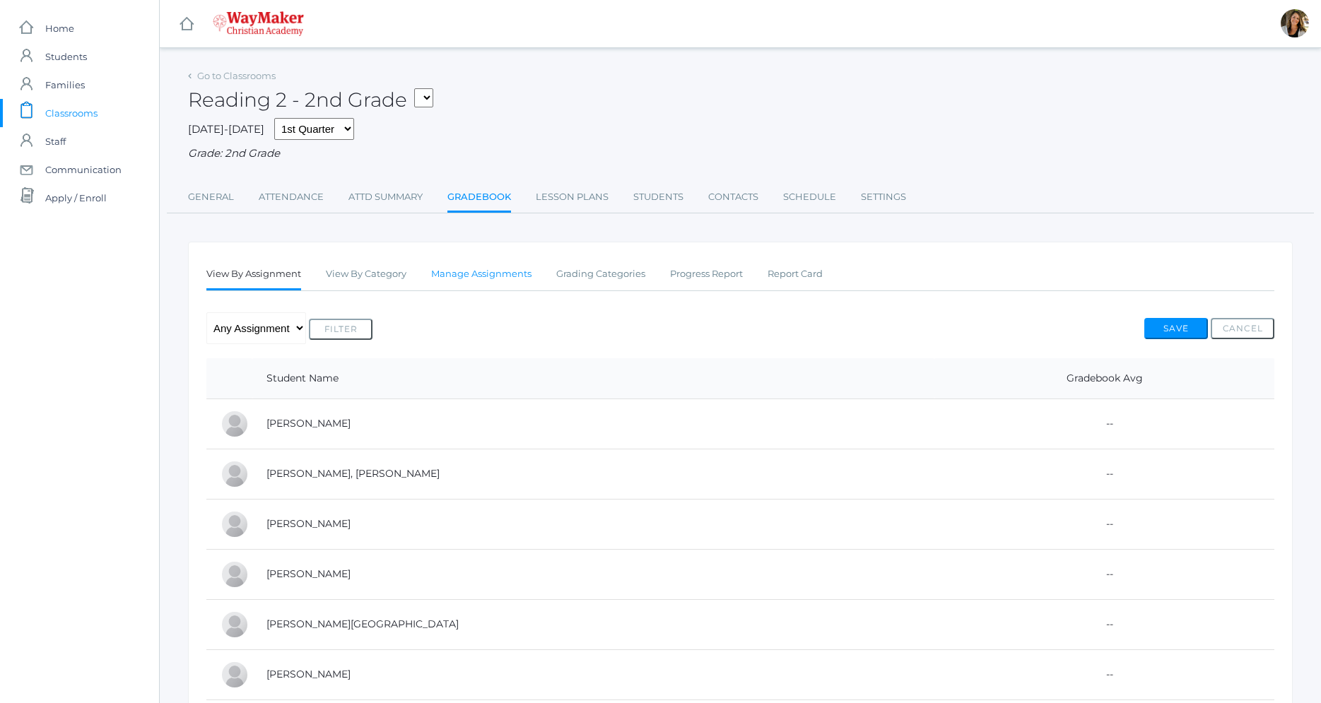
click at [481, 277] on link "Manage Assignments" at bounding box center [481, 274] width 100 height 28
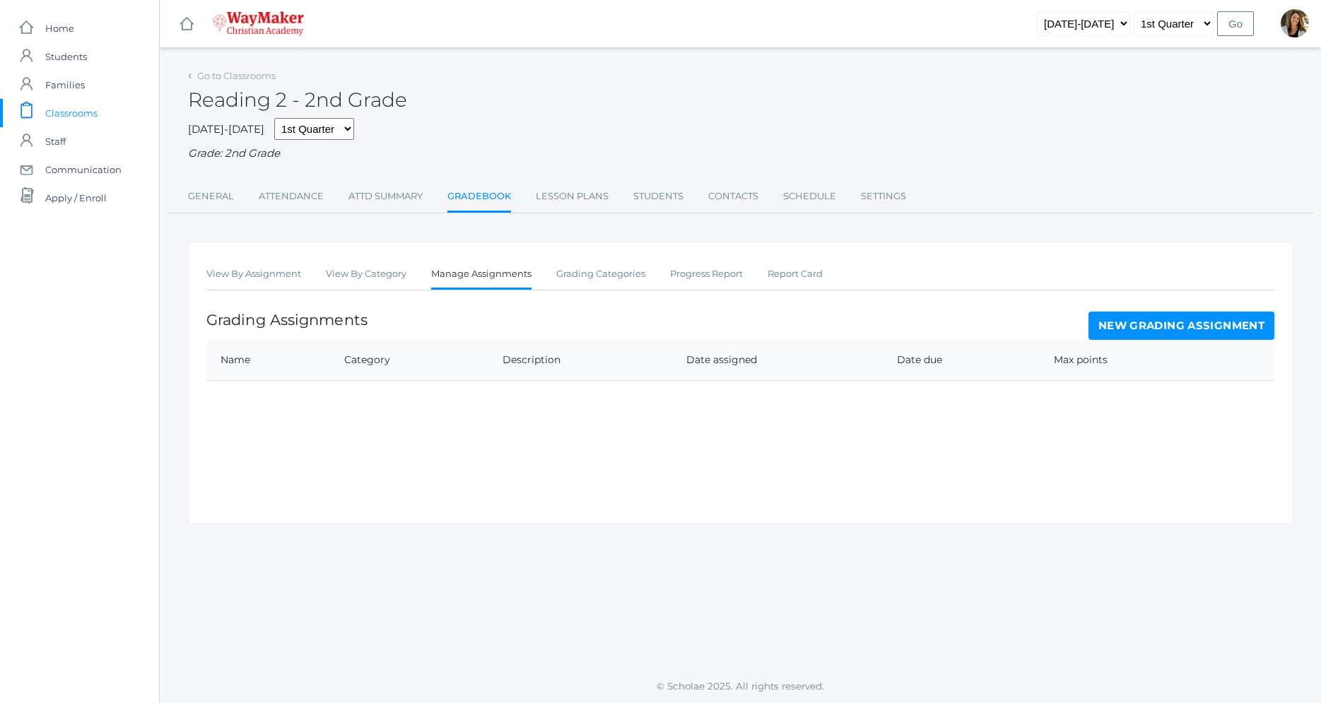
click at [1244, 330] on link "New Grading Assignment" at bounding box center [1182, 326] width 186 height 28
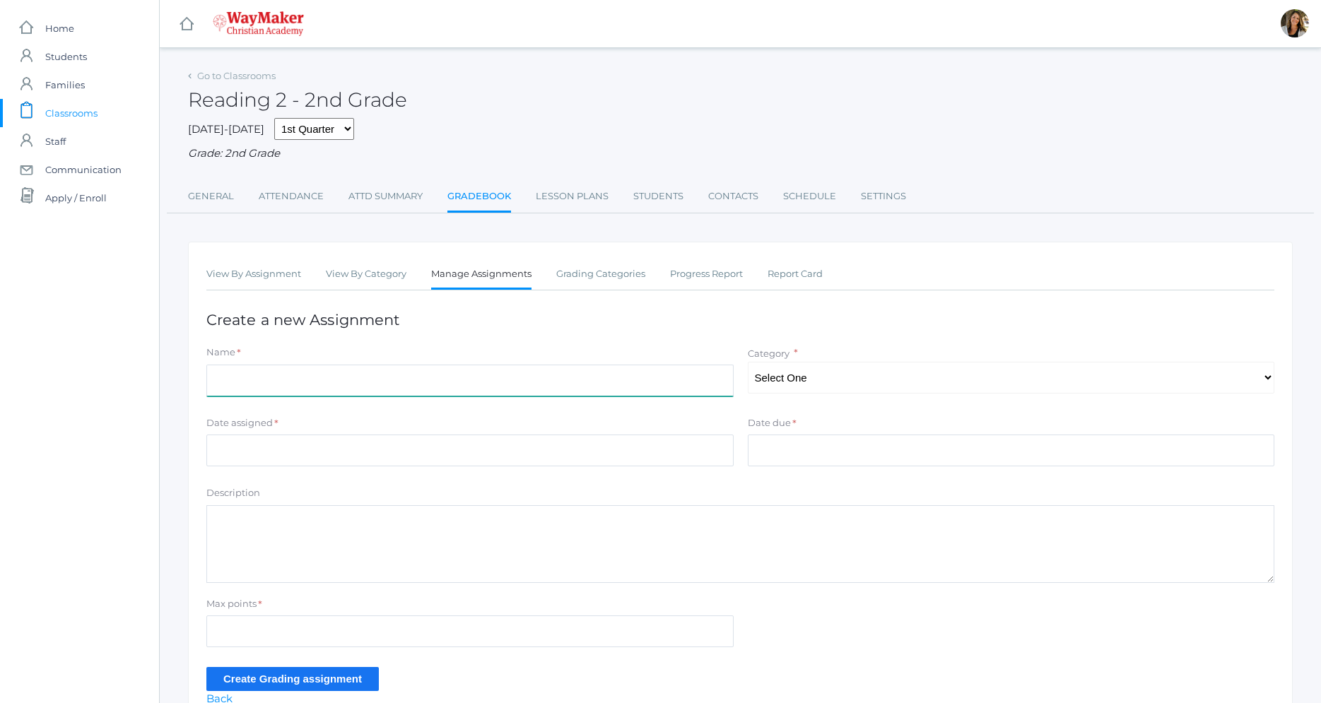
click at [283, 381] on input "Name" at bounding box center [469, 381] width 527 height 32
type input "Reading Comprehension 1"
click at [299, 573] on textarea "Description" at bounding box center [740, 545] width 1068 height 78
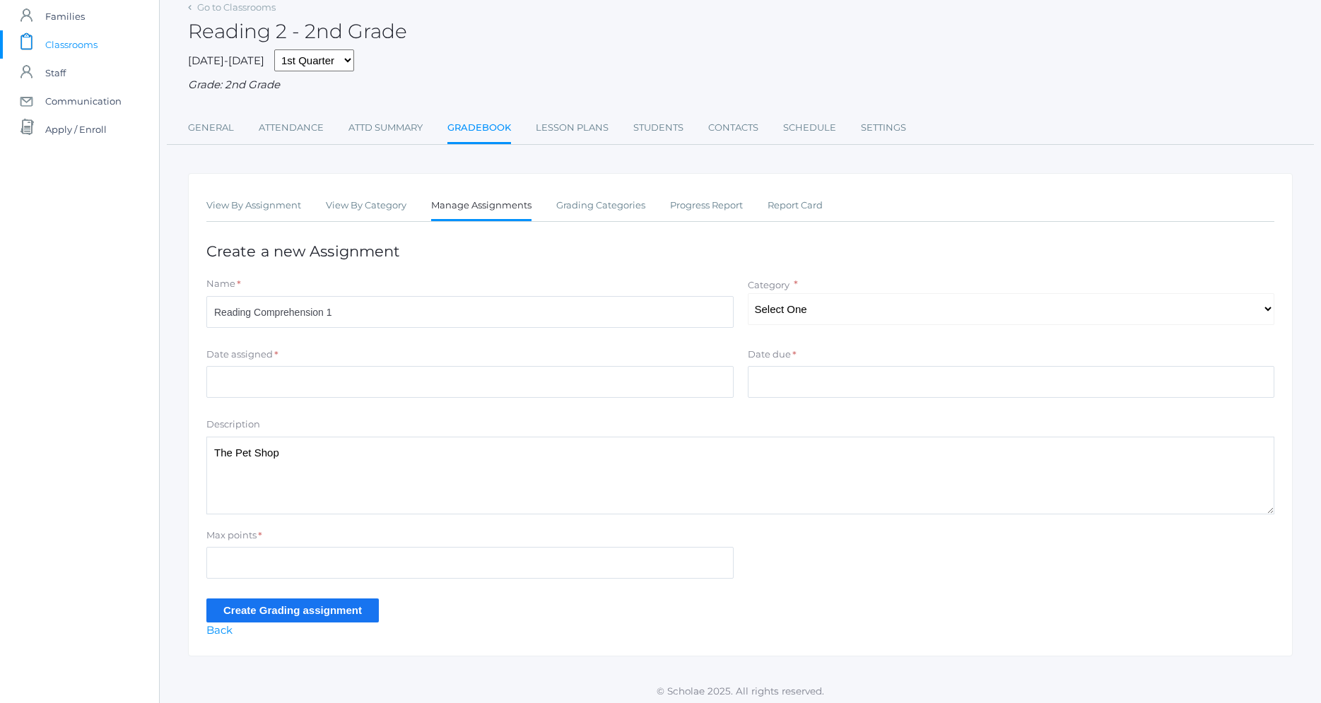
scroll to position [74, 0]
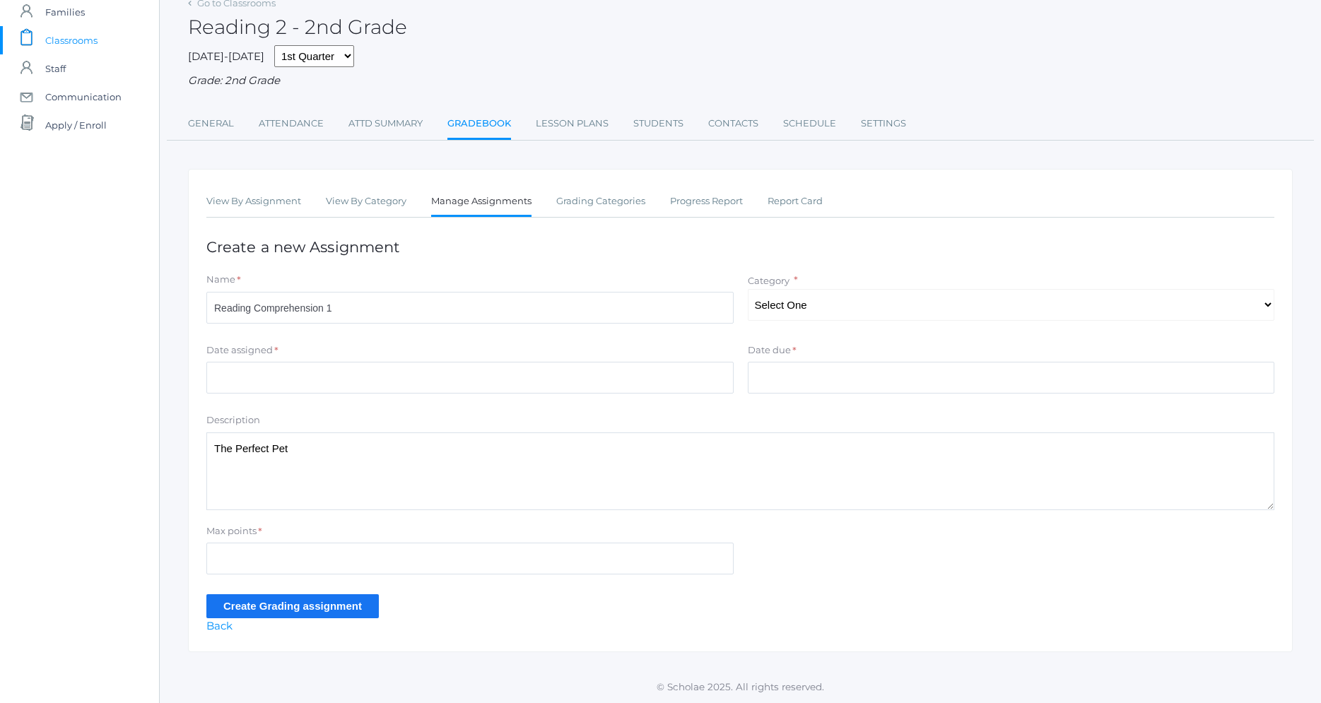
type textarea "The Perfect Pet"
click at [315, 569] on input "Max points" at bounding box center [469, 559] width 527 height 32
type input "4"
click at [748, 289] on select "Select One Participation Assisgnments/Projects" at bounding box center [1011, 305] width 527 height 32
select select "1190"
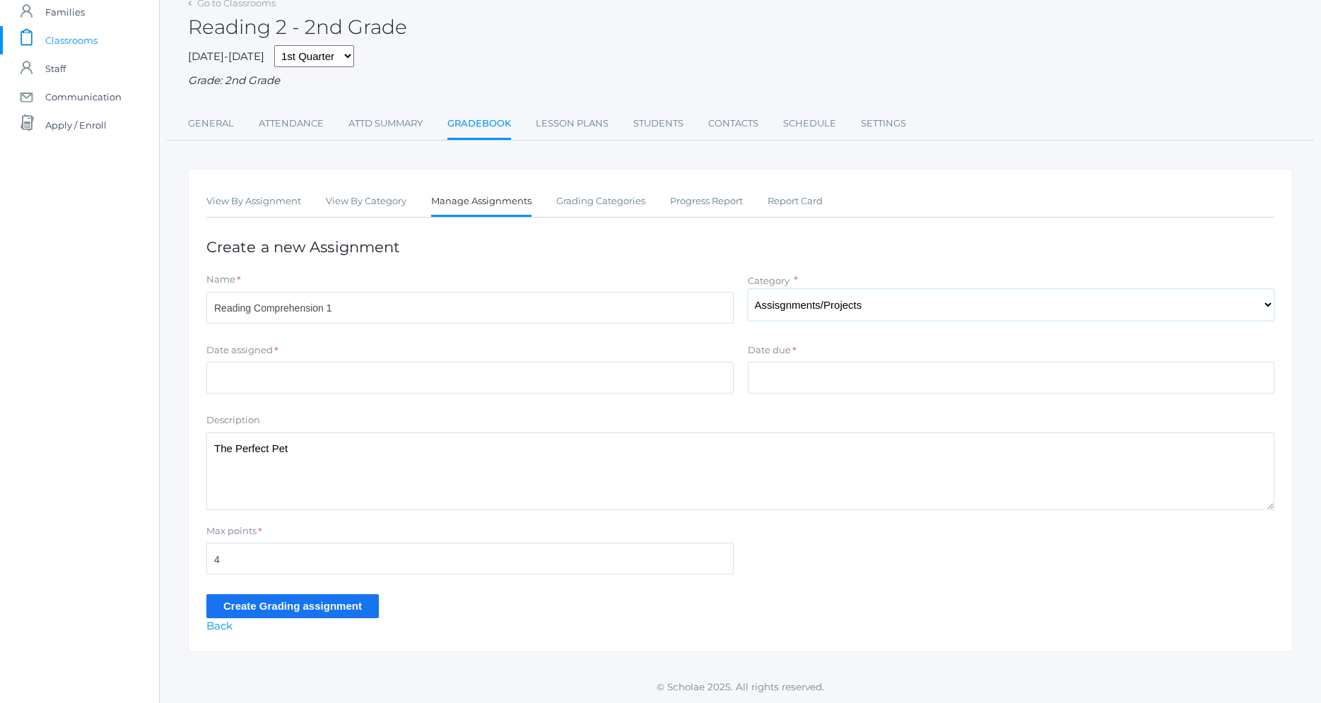
click option "Assisgnments/Projects" at bounding box center [0, 0] width 0 height 0
click at [513, 380] on input "Date assigned" at bounding box center [469, 378] width 527 height 32
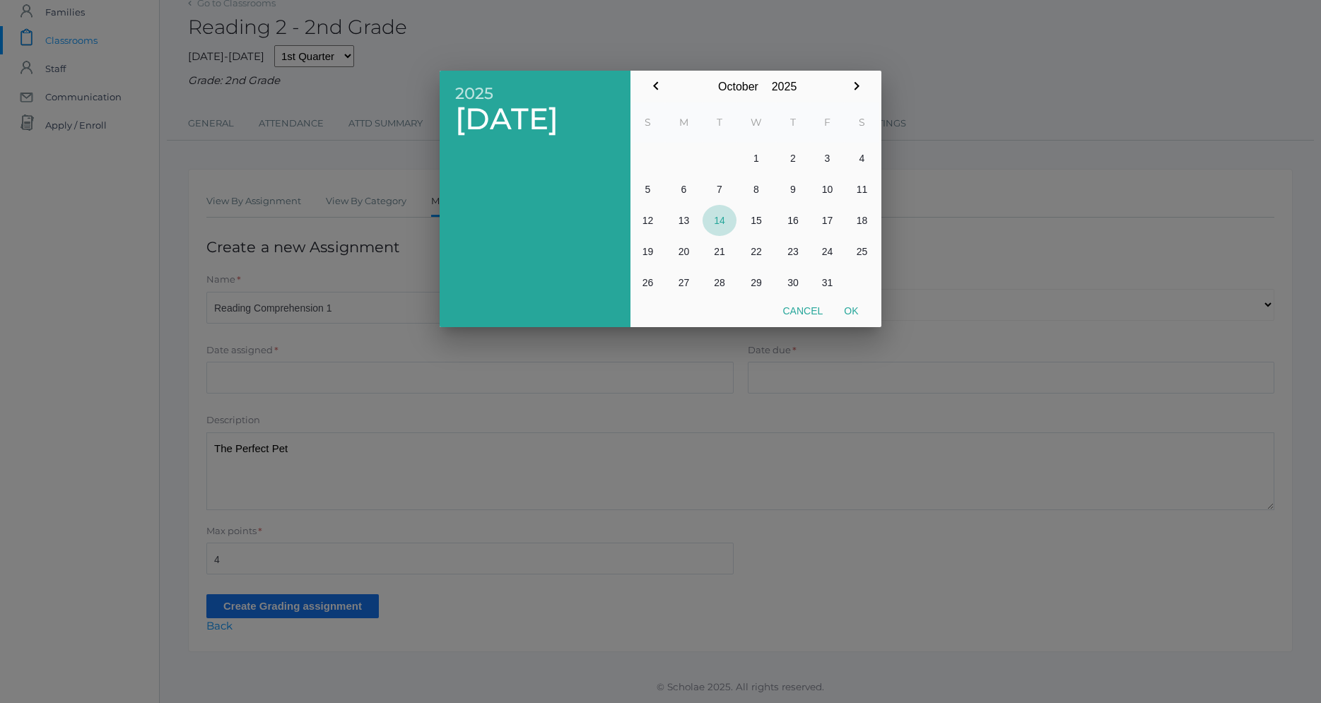
click at [718, 225] on button "14" at bounding box center [720, 220] width 34 height 31
click at [848, 310] on button "Ok" at bounding box center [851, 310] width 35 height 25
type input "[DATE]"
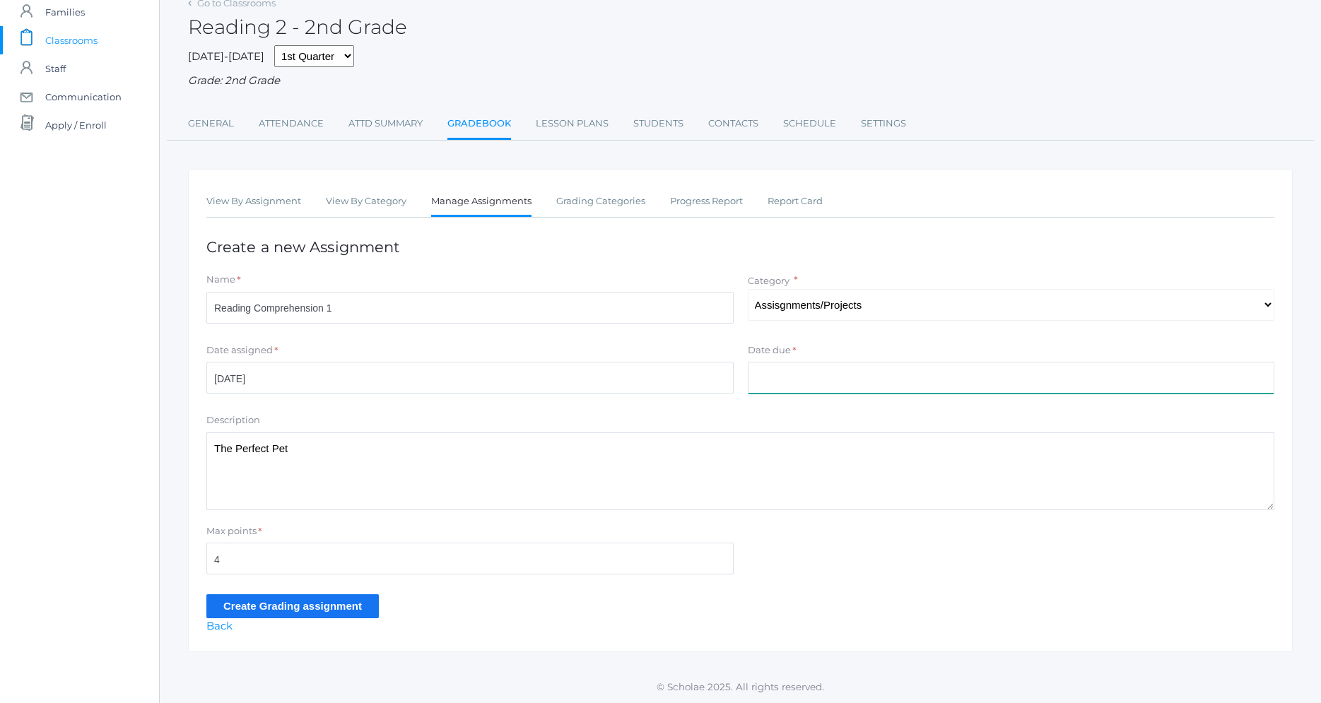
click at [785, 368] on input "Date due" at bounding box center [1011, 378] width 527 height 32
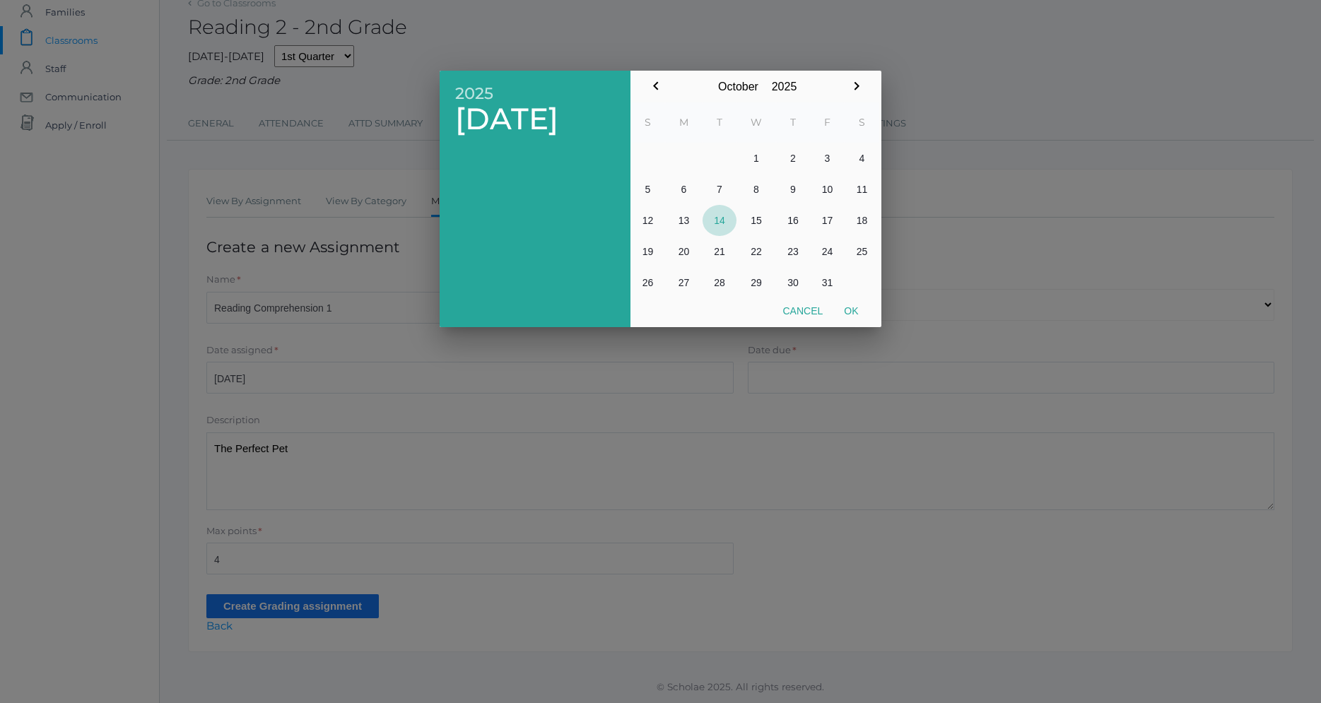
click at [723, 223] on button "14" at bounding box center [720, 220] width 34 height 31
click at [853, 305] on button "Ok" at bounding box center [851, 310] width 35 height 25
type input "[DATE]"
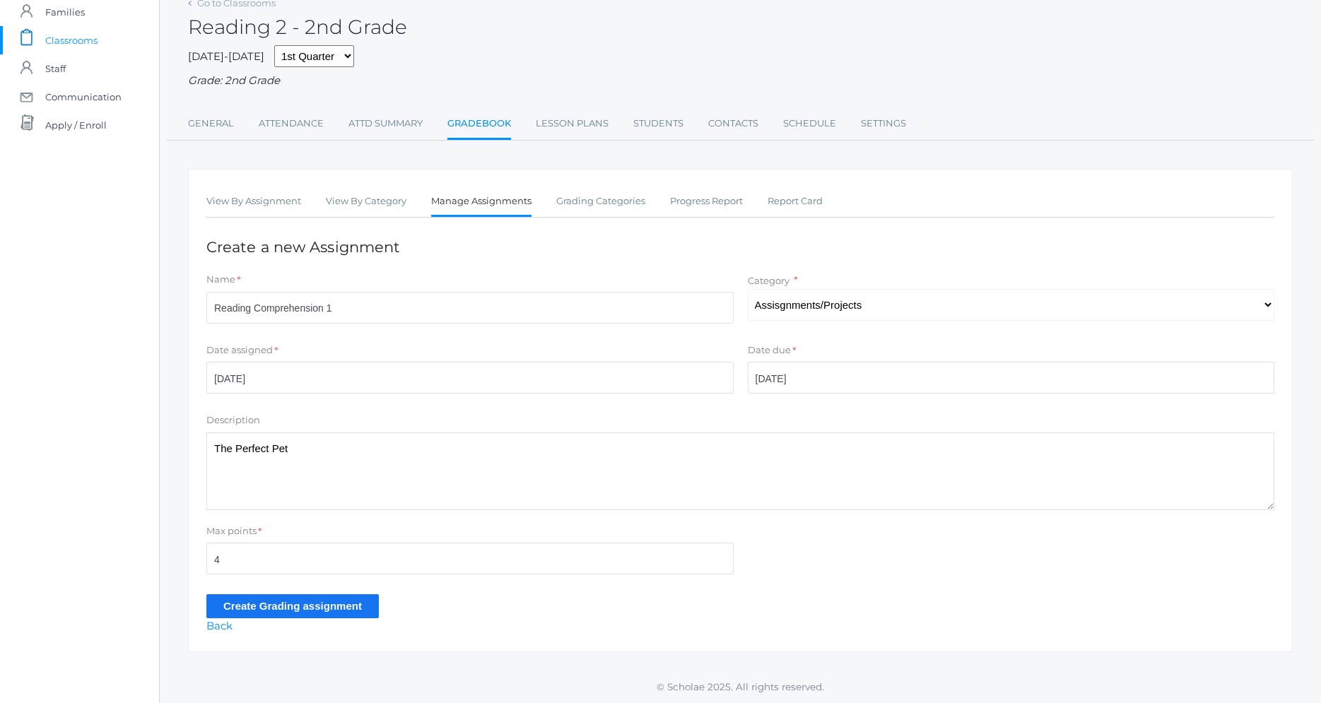
click at [347, 609] on input "Create Grading assignment" at bounding box center [292, 606] width 173 height 23
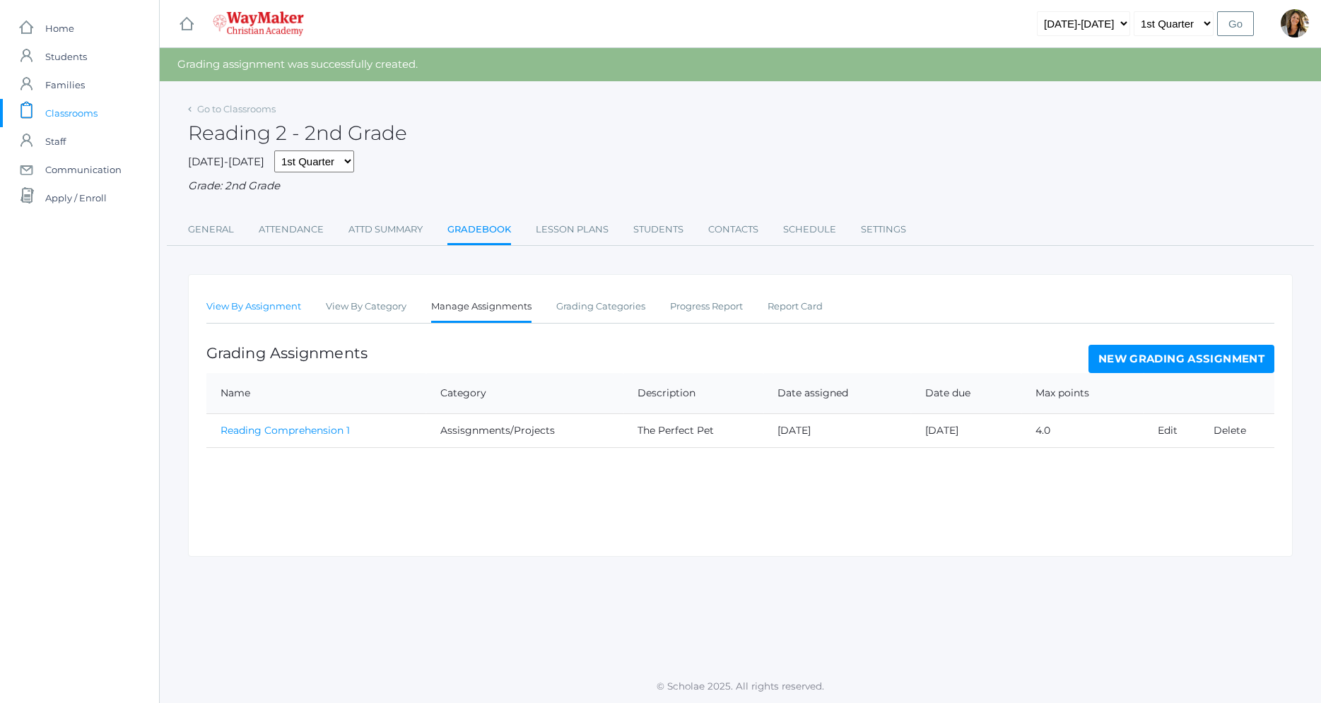
click at [276, 308] on link "View By Assignment" at bounding box center [253, 307] width 95 height 28
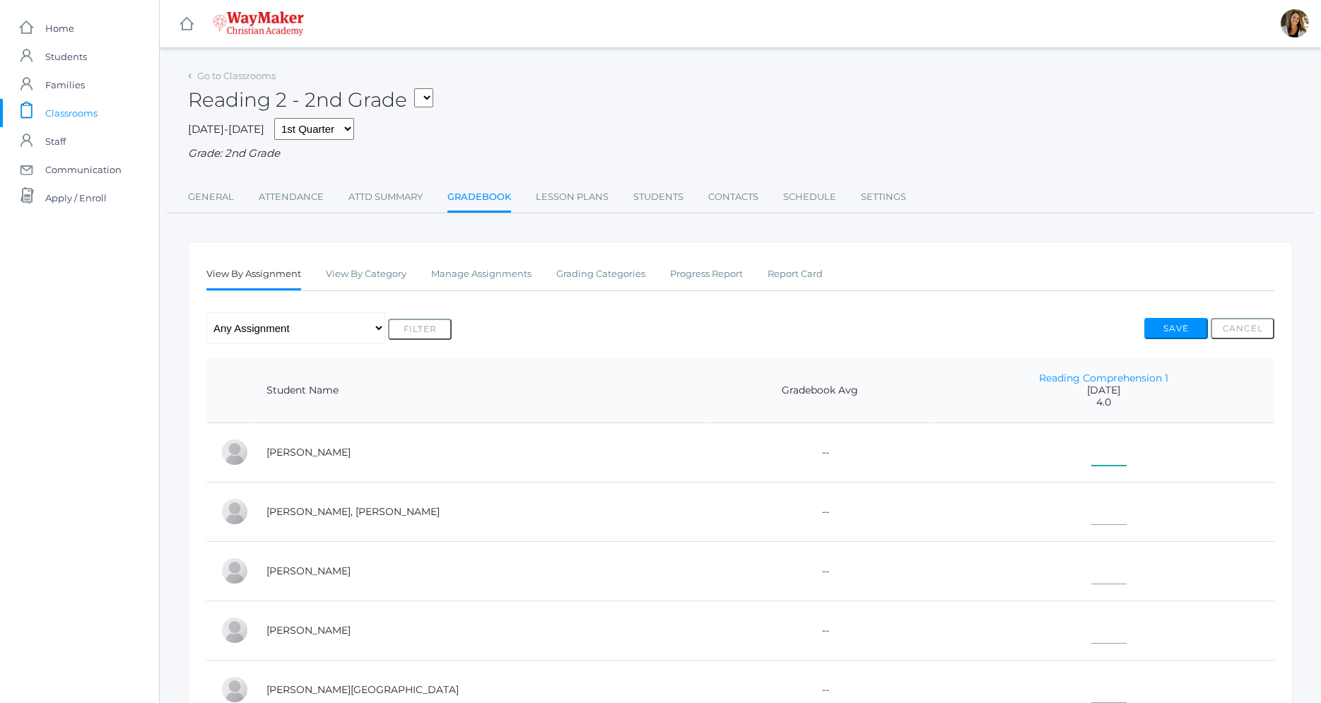
click at [1092, 450] on input"] "text" at bounding box center [1109, 450] width 35 height 32
type input"] "4"
click at [1092, 520] on input"] "text" at bounding box center [1109, 509] width 35 height 32
type input"] "4"
drag, startPoint x: 1064, startPoint y: 570, endPoint x: 1061, endPoint y: 621, distance: 51.7
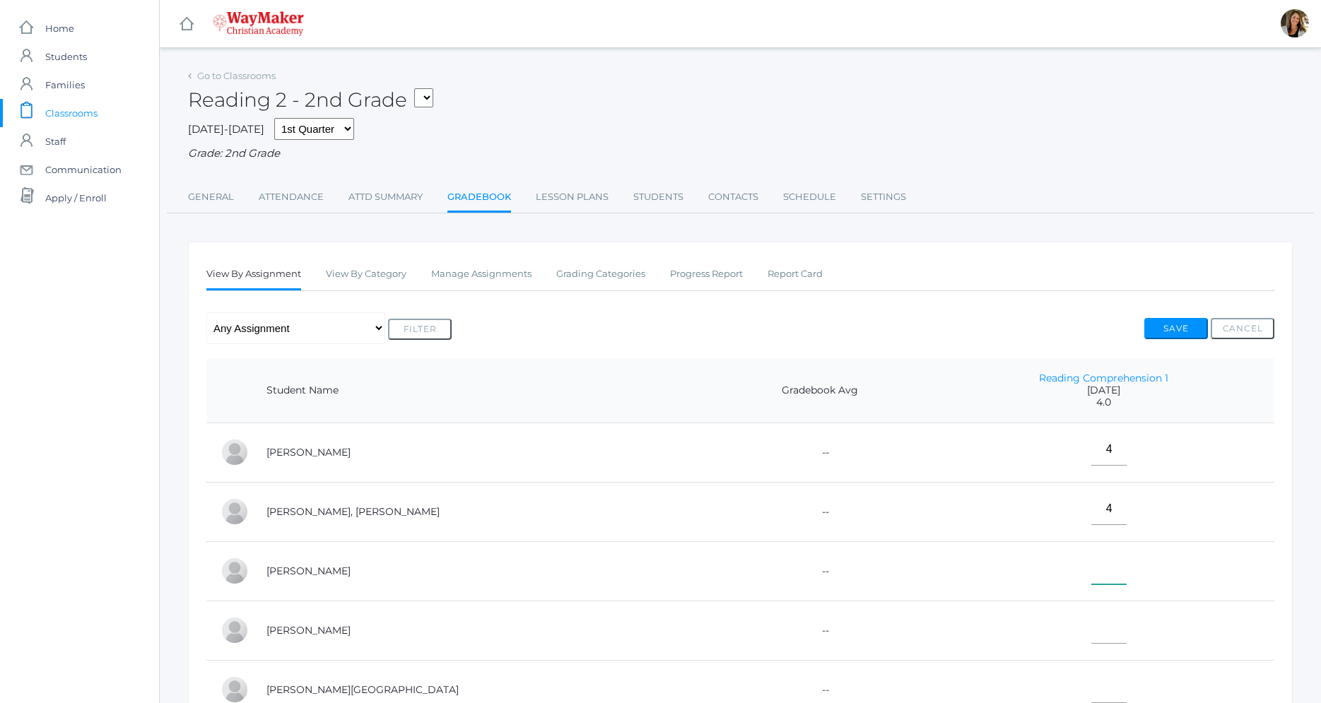
click at [1092, 570] on input"] "text" at bounding box center [1109, 569] width 35 height 32
type input"] "4"
click at [1092, 626] on input"] "text" at bounding box center [1109, 628] width 35 height 32
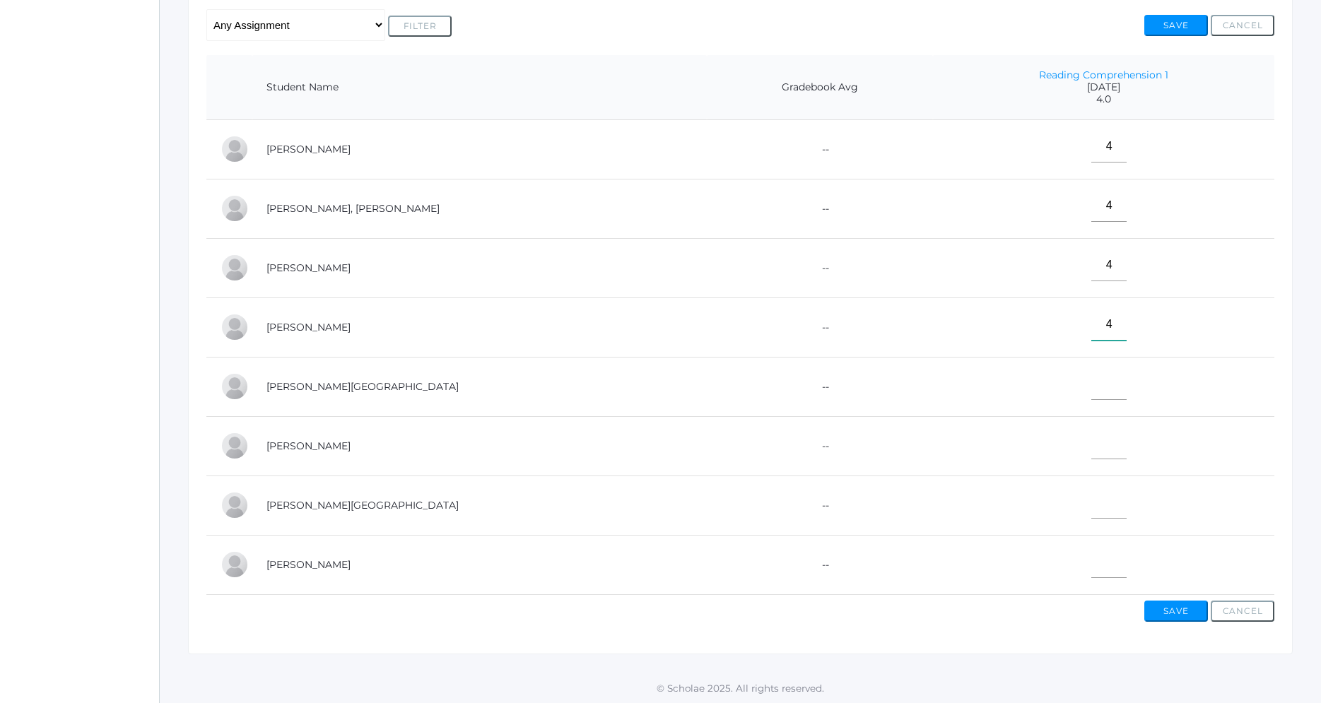
scroll to position [306, 0]
type input"] "4"
click at [1092, 380] on input"] "text" at bounding box center [1109, 382] width 35 height 32
type input"] "4"
click at [1092, 438] on input"] "text" at bounding box center [1109, 442] width 35 height 32
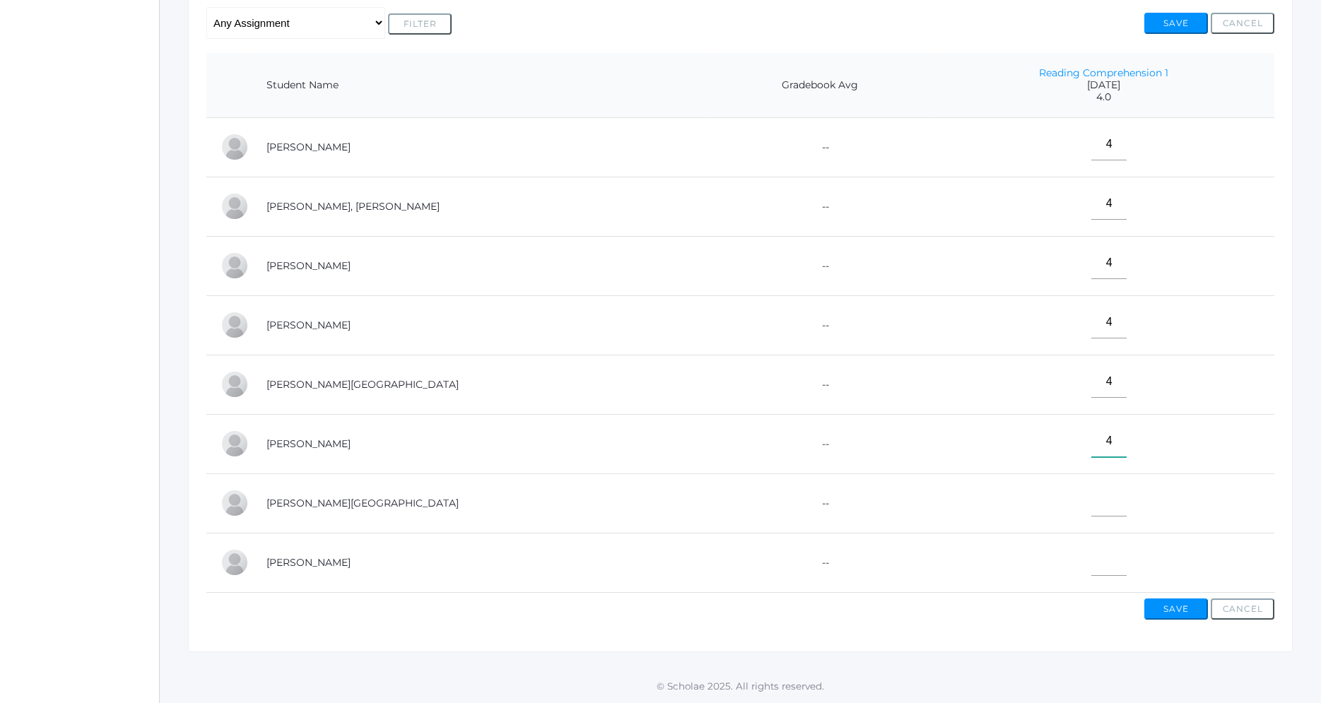
type input"] "4"
click at [1092, 505] on input"] "text" at bounding box center [1109, 501] width 35 height 32
type input"] "4"
click at [1092, 565] on input"] "text" at bounding box center [1109, 560] width 35 height 32
type input"] "4"
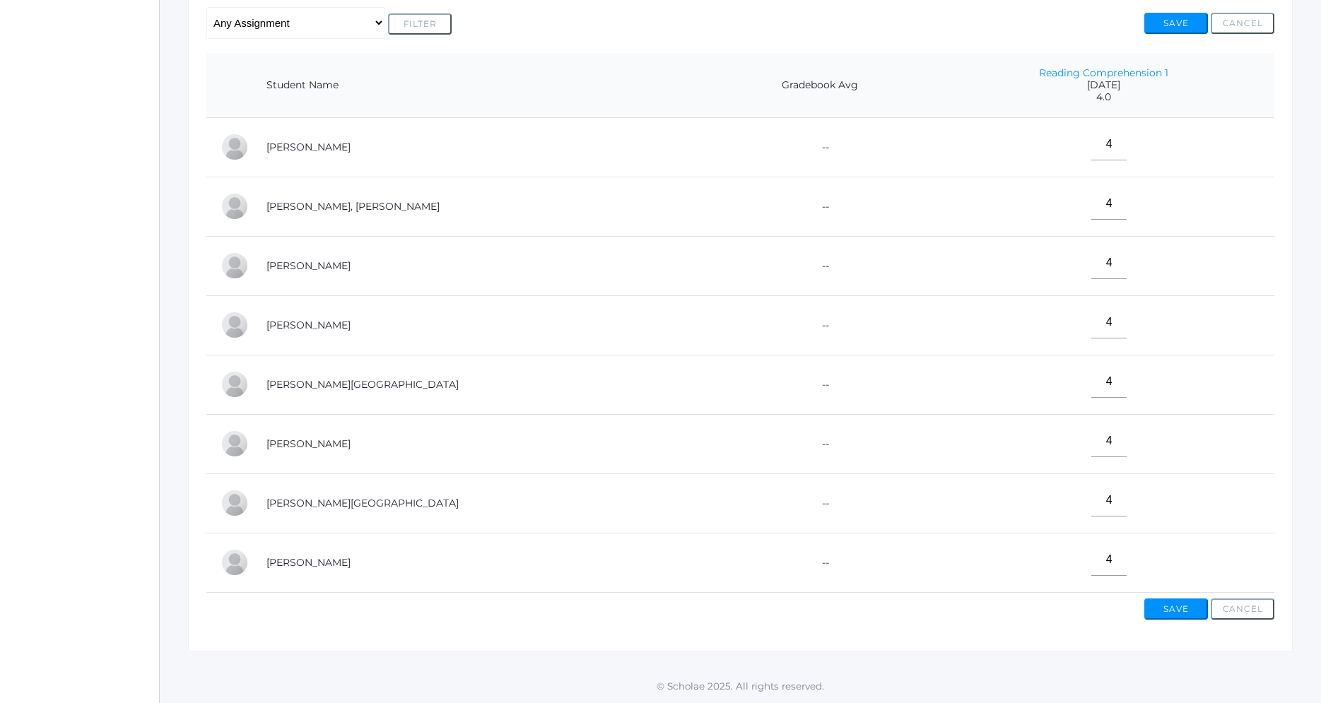
click at [1077, 145] on td "4" at bounding box center [1103, 146] width 341 height 59
drag, startPoint x: 1076, startPoint y: 142, endPoint x: 1048, endPoint y: 146, distance: 28.6
click at [1092, 146] on input"] "4" at bounding box center [1109, 145] width 35 height 32
click at [1182, 607] on button "Save" at bounding box center [1177, 609] width 64 height 21
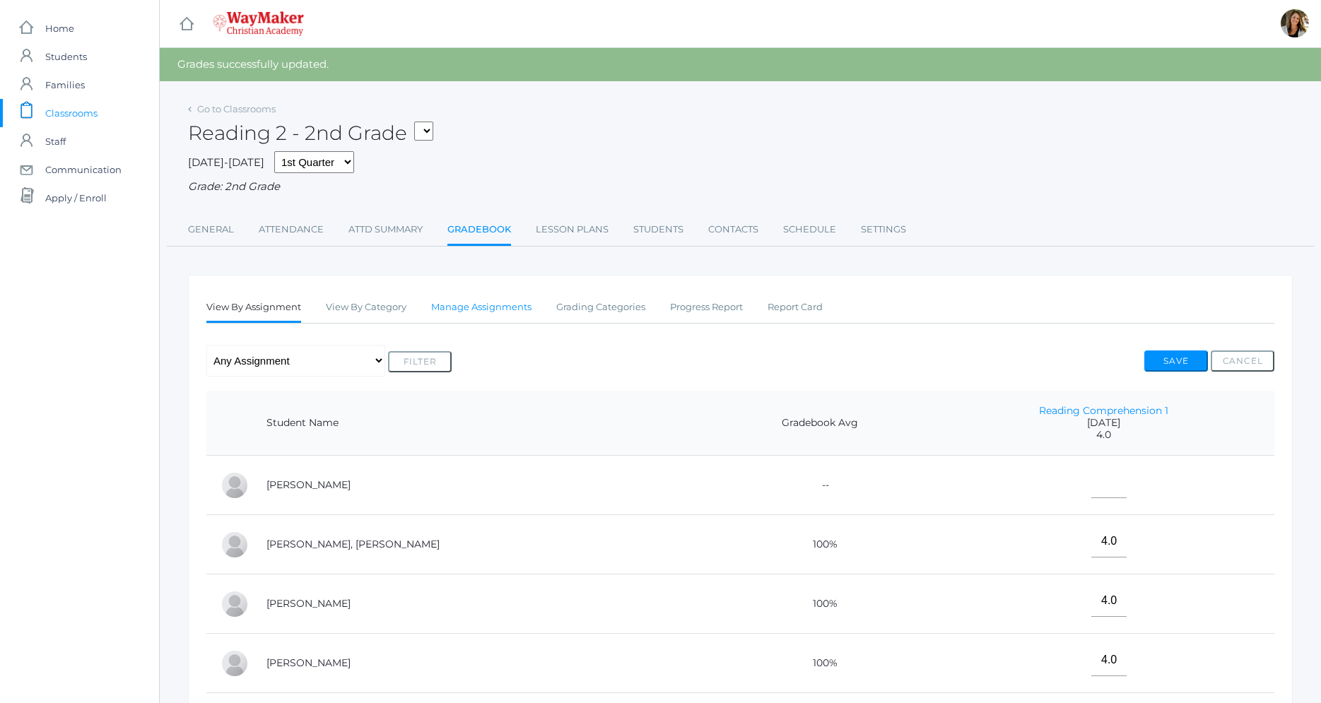
click at [519, 310] on link "Manage Assignments" at bounding box center [481, 307] width 100 height 28
